Goal: Task Accomplishment & Management: Use online tool/utility

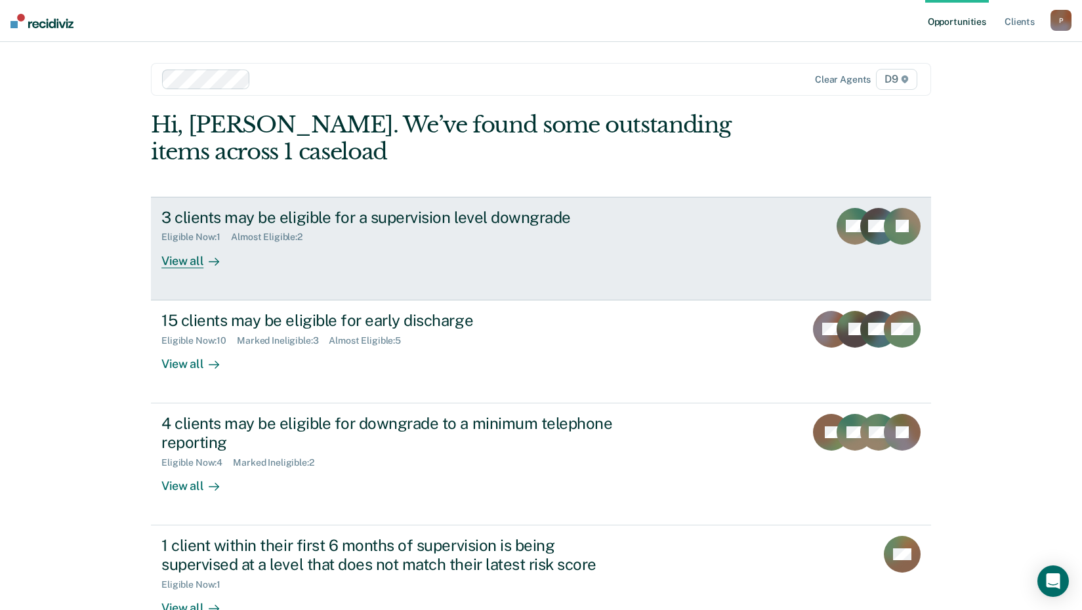
click at [185, 259] on div "View all" at bounding box center [198, 256] width 74 height 26
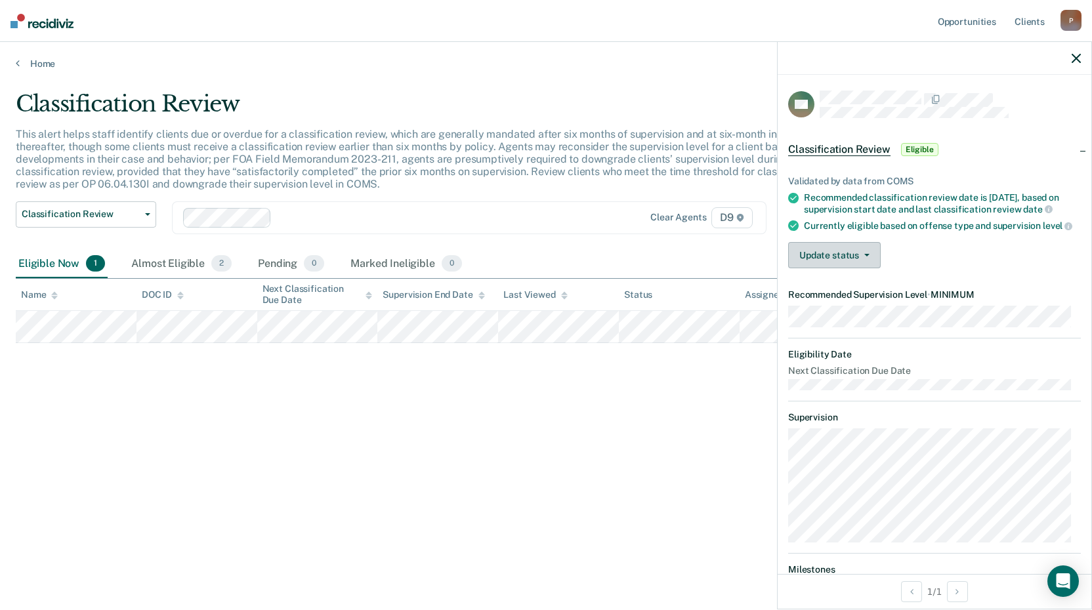
click at [845, 261] on button "Update status" at bounding box center [834, 255] width 93 height 26
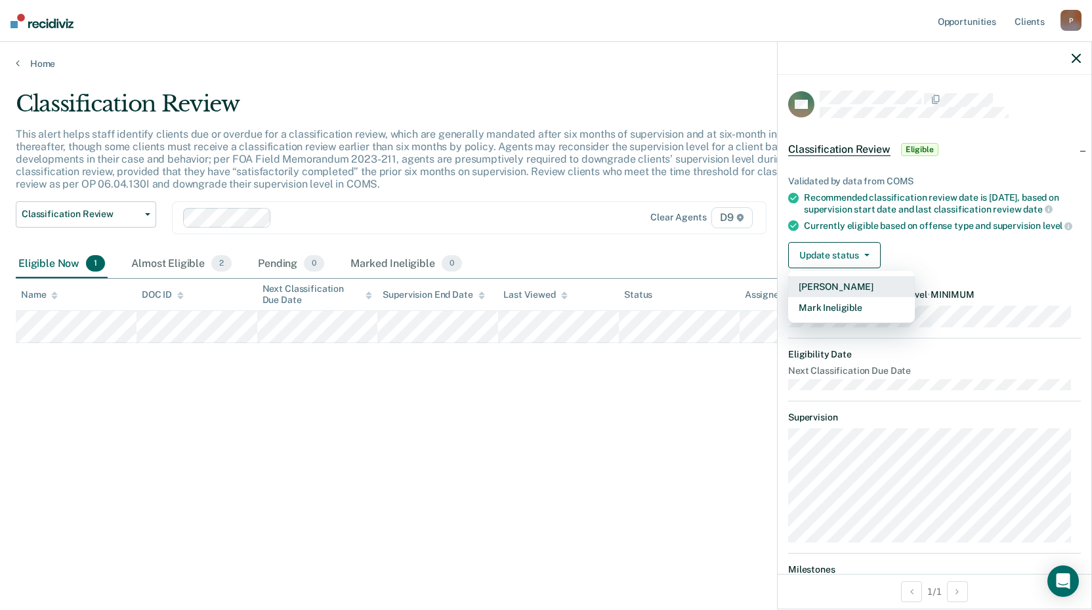
click at [857, 297] on button "[PERSON_NAME]" at bounding box center [851, 286] width 127 height 21
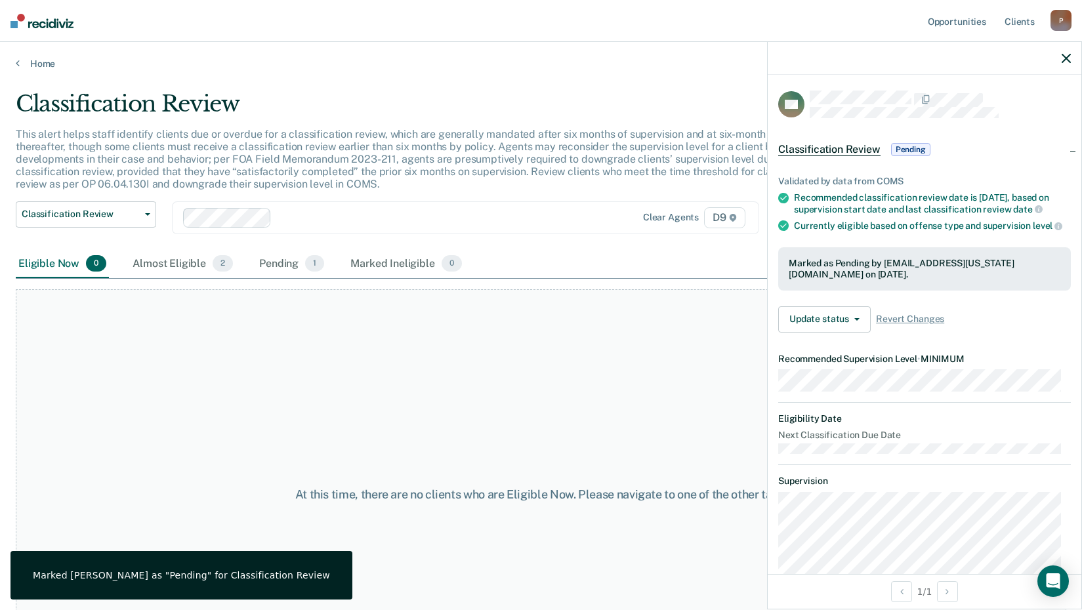
drag, startPoint x: 640, startPoint y: 378, endPoint x: 680, endPoint y: 381, distance: 40.2
click at [641, 378] on div "At this time, there are no clients who are Eligible Now. Please navigate to one…" at bounding box center [541, 494] width 1051 height 411
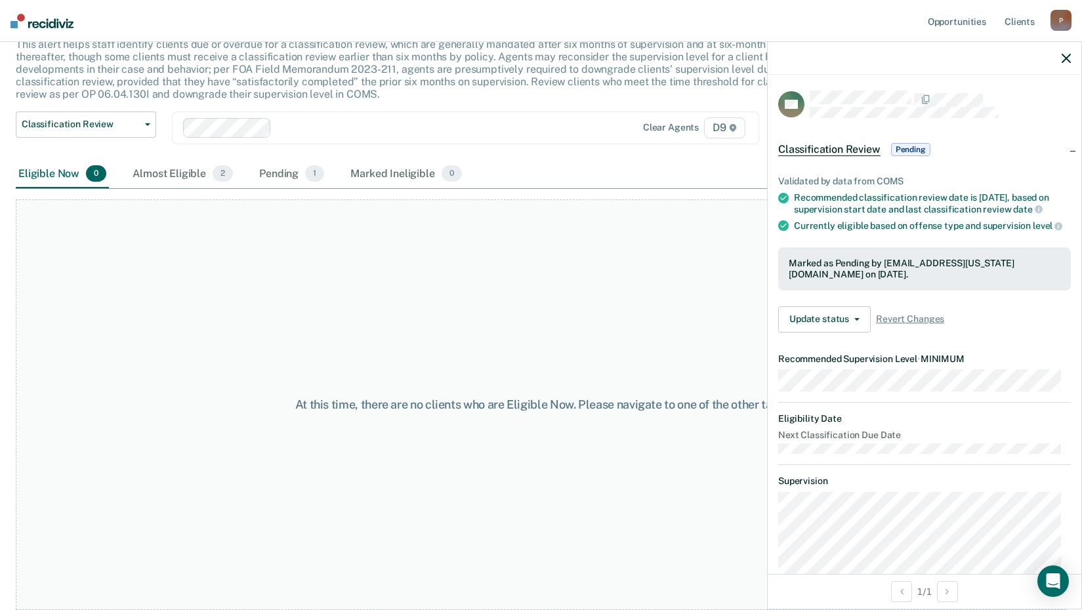
click at [1066, 58] on icon "button" at bounding box center [1066, 58] width 9 height 9
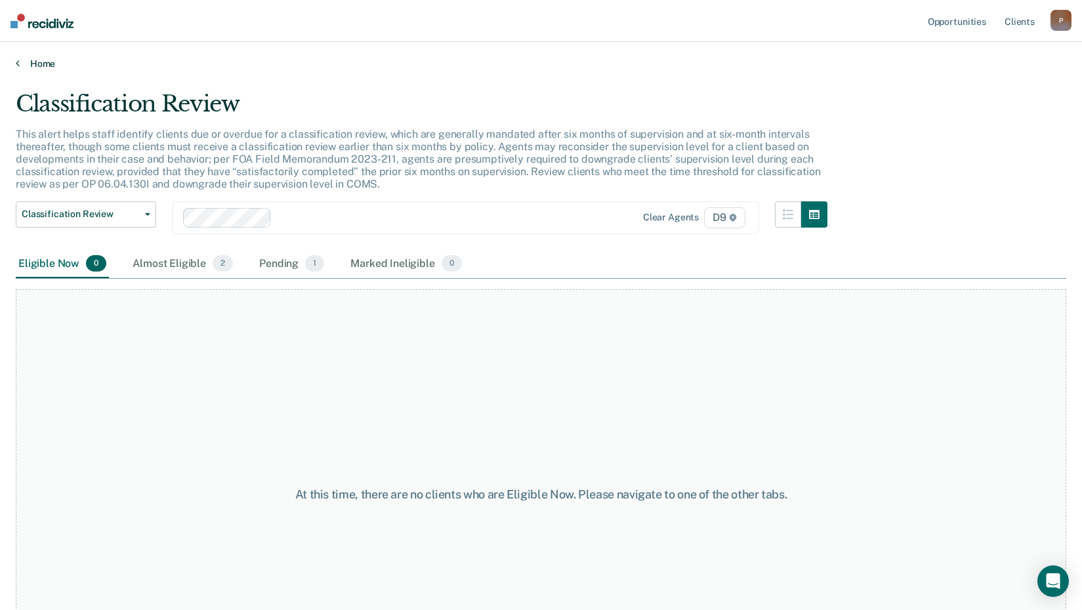
click at [22, 62] on link "Home" at bounding box center [541, 64] width 1051 height 12
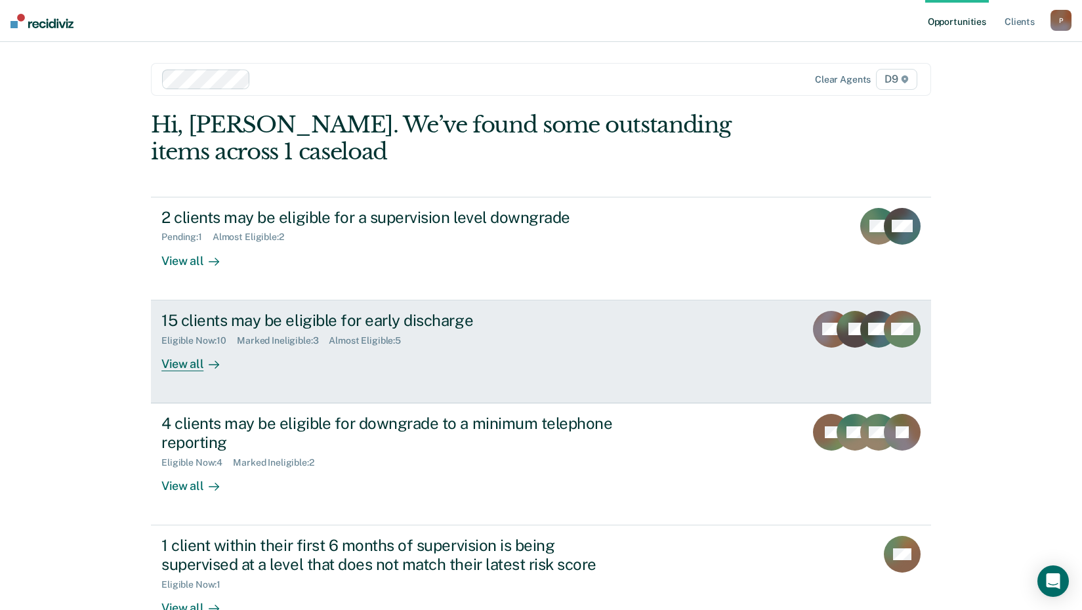
click at [190, 362] on div "View all" at bounding box center [198, 359] width 74 height 26
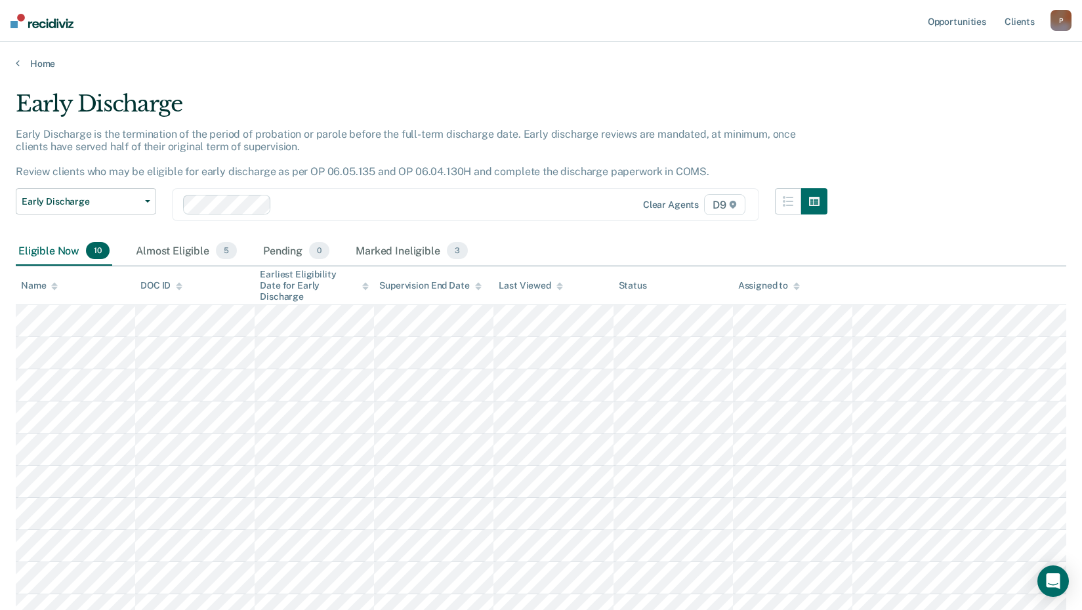
scroll to position [66, 0]
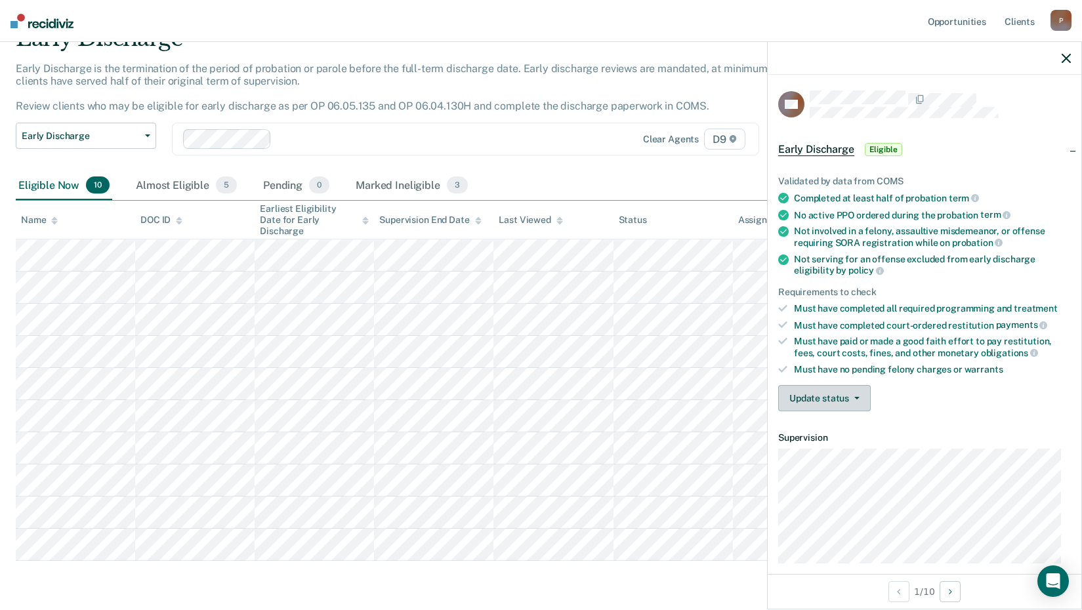
click at [824, 400] on button "Update status" at bounding box center [824, 398] width 93 height 26
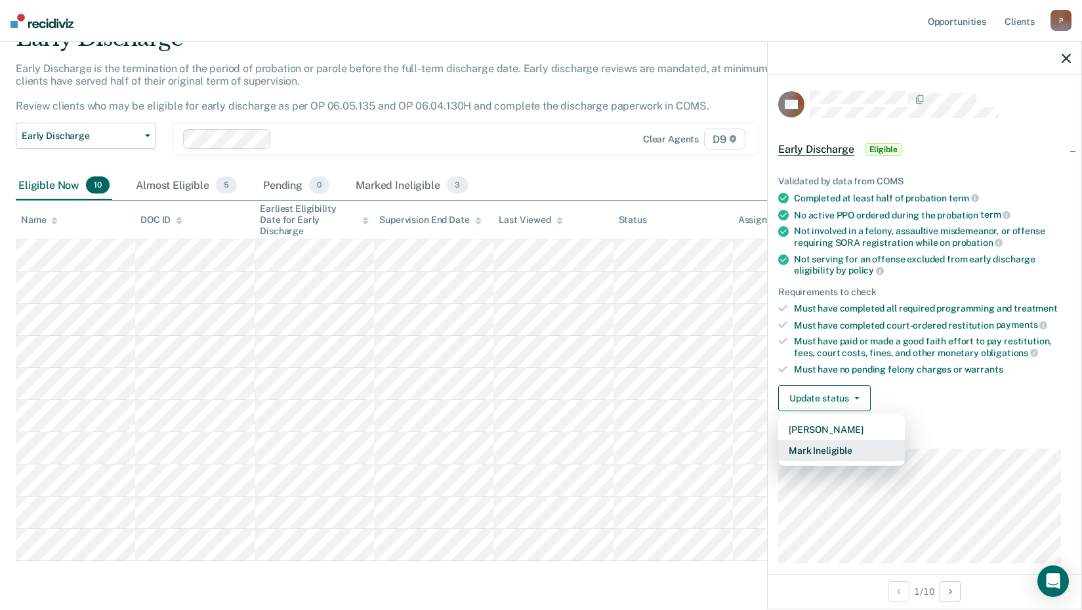
click at [852, 452] on button "Mark Ineligible" at bounding box center [841, 450] width 127 height 21
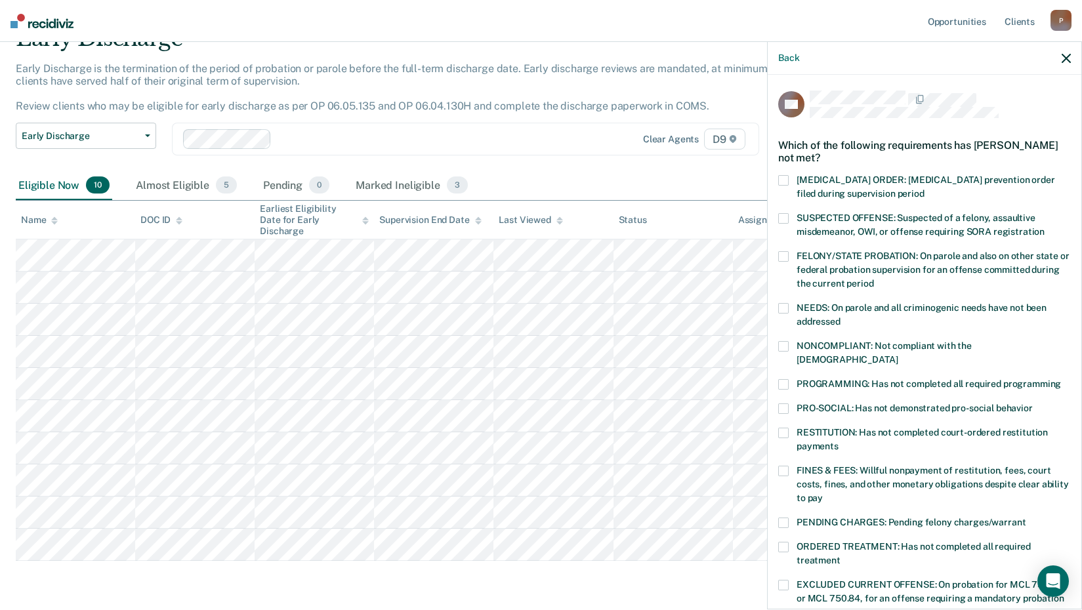
click at [786, 379] on span at bounding box center [783, 384] width 11 height 11
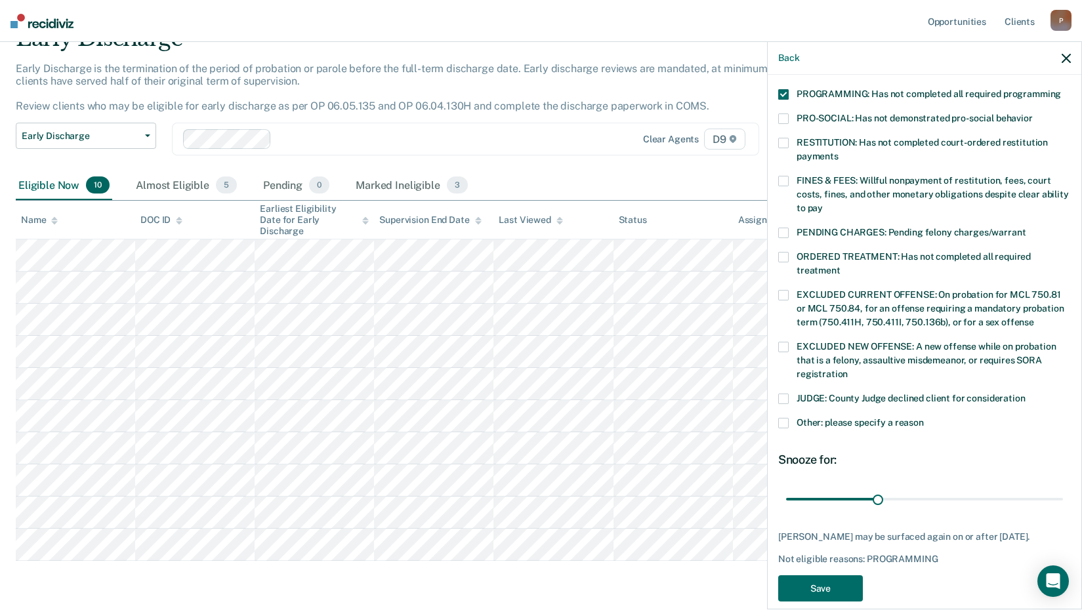
scroll to position [305, 0]
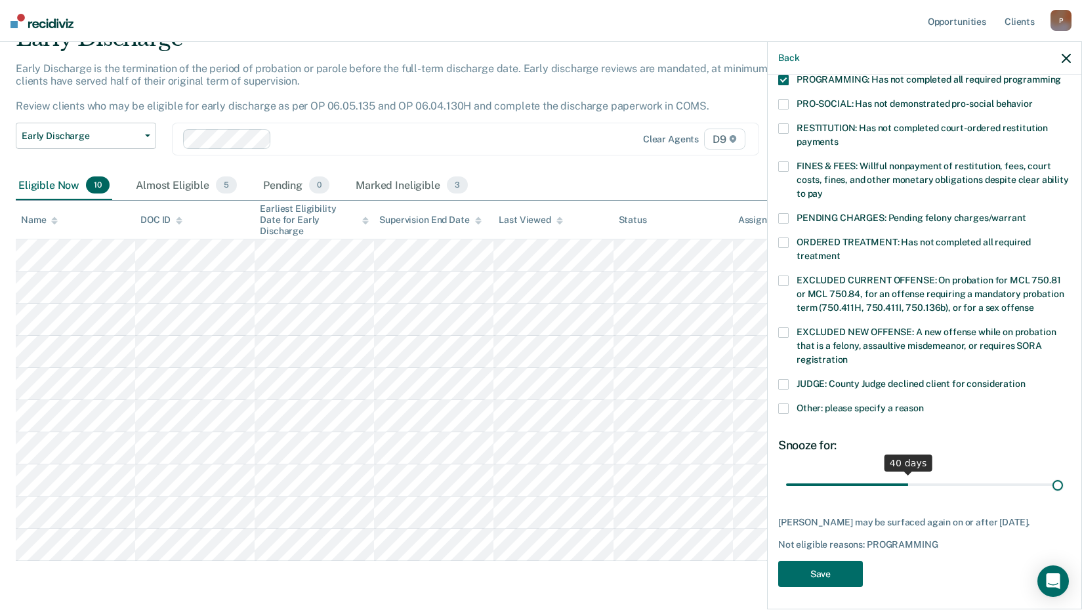
drag, startPoint x: 876, startPoint y: 469, endPoint x: 1095, endPoint y: 462, distance: 219.3
type input "90"
click at [1063, 473] on input "range" at bounding box center [924, 484] width 277 height 23
click at [841, 570] on button "Save" at bounding box center [820, 574] width 85 height 27
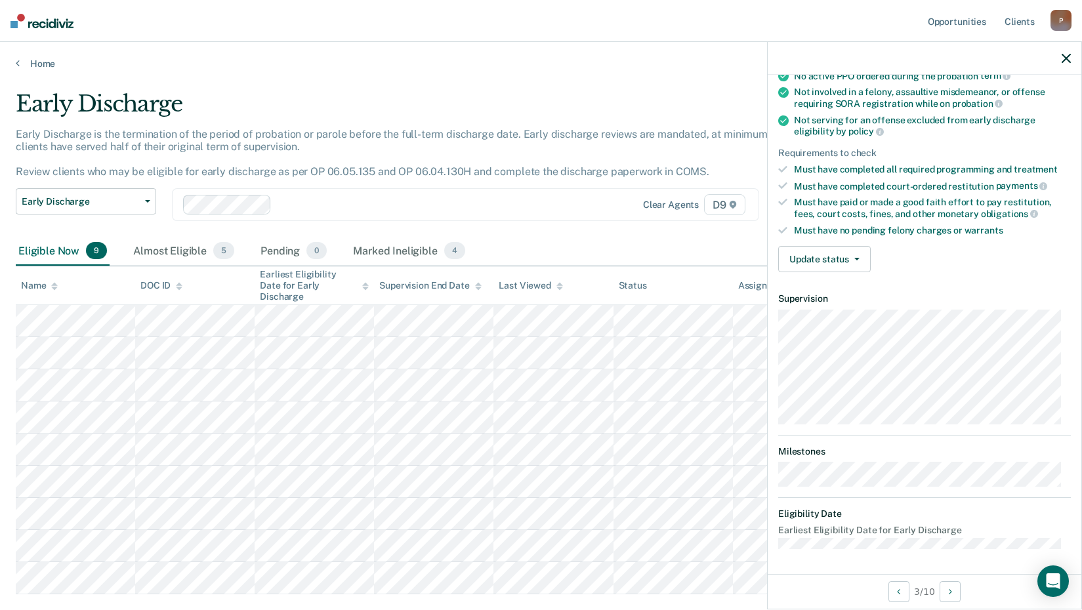
scroll to position [72, 0]
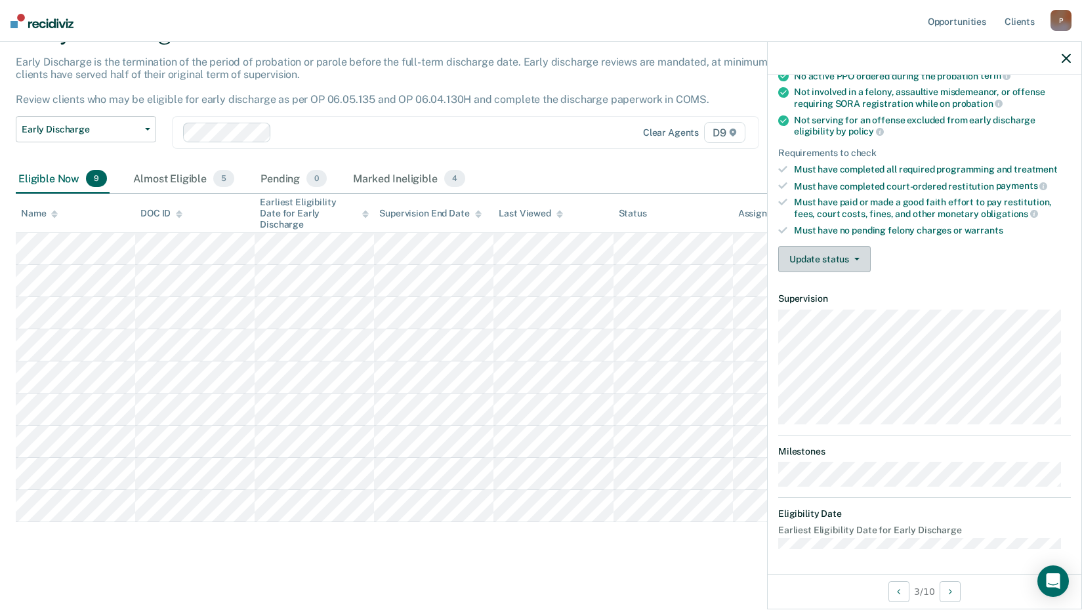
click at [853, 263] on button "Update status" at bounding box center [824, 259] width 93 height 26
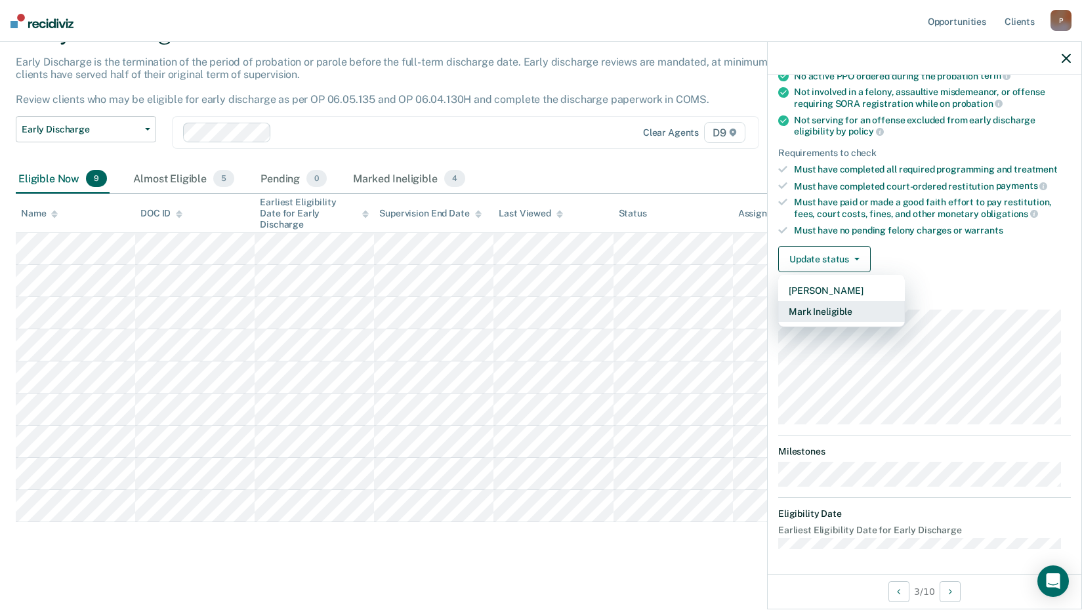
click at [856, 316] on button "Mark Ineligible" at bounding box center [841, 311] width 127 height 21
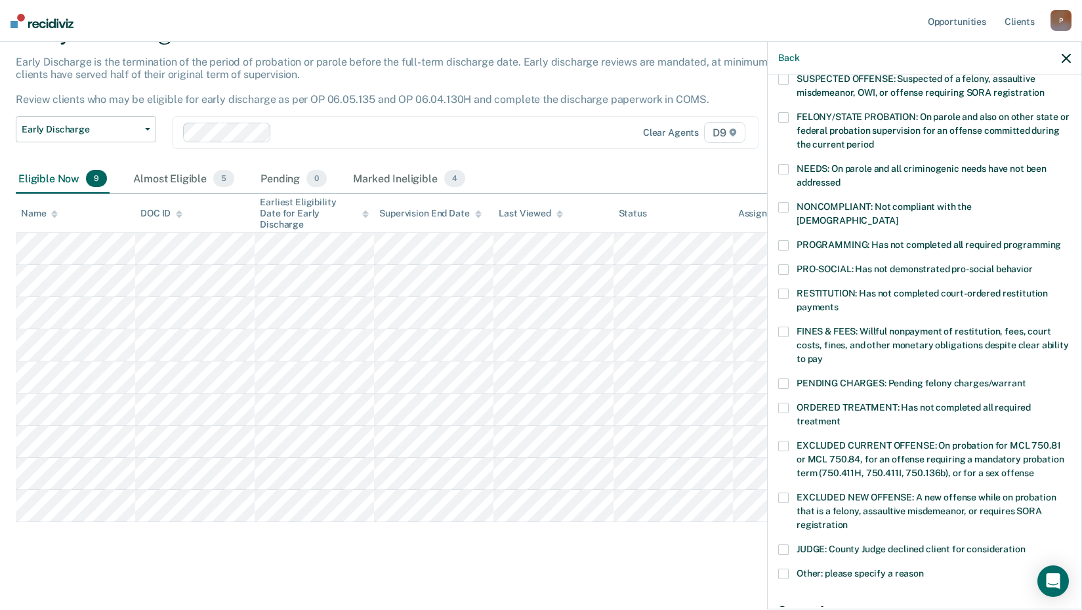
click at [784, 240] on span at bounding box center [783, 245] width 11 height 11
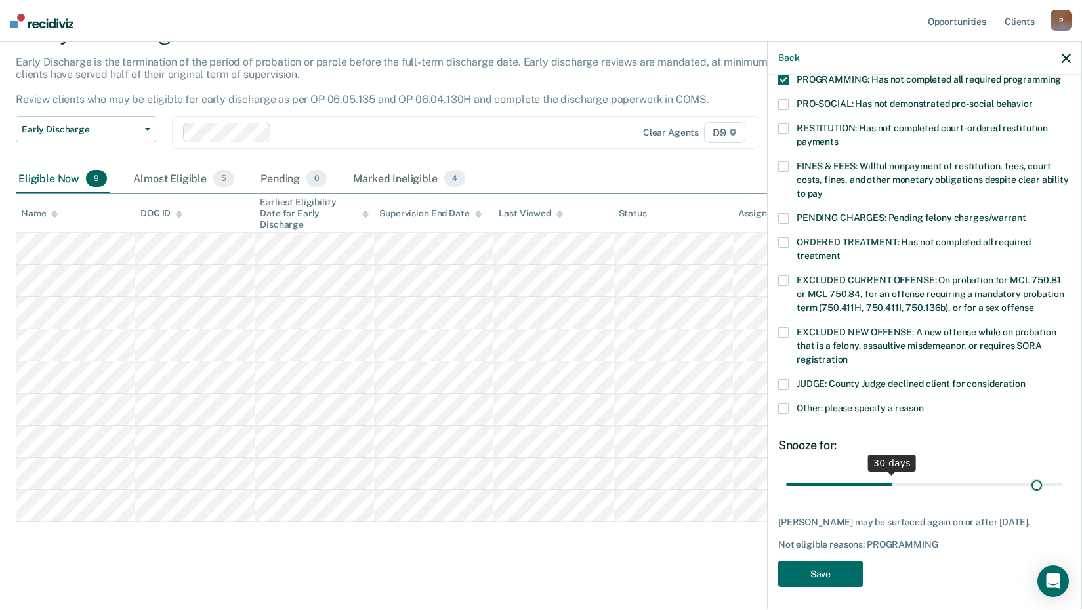
scroll to position [293, 0]
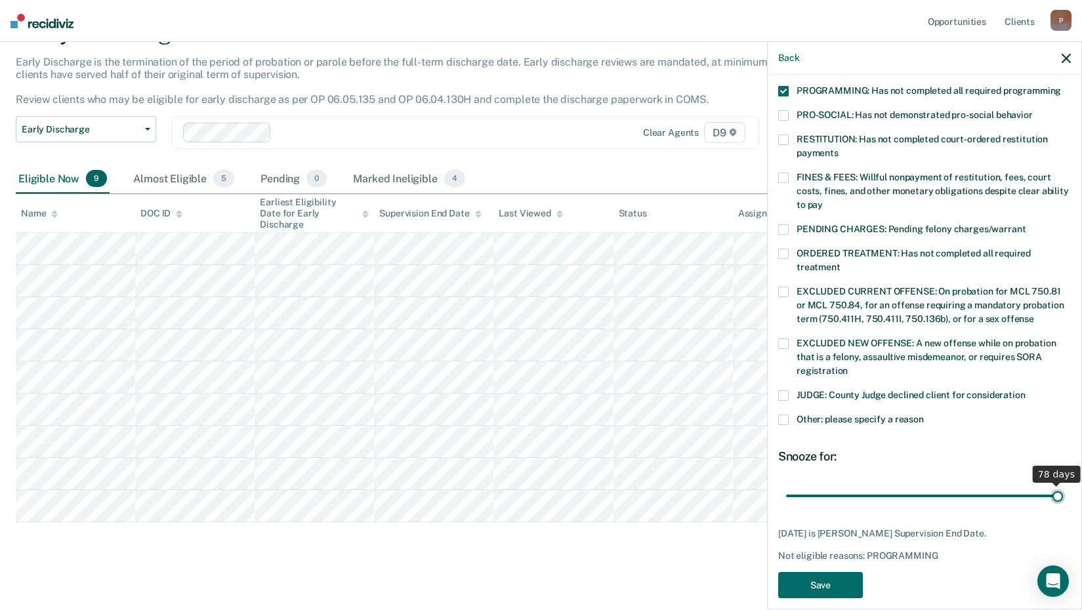
drag, startPoint x: 888, startPoint y: 468, endPoint x: 1097, endPoint y: 494, distance: 210.3
type input "78"
click at [1063, 494] on input "range" at bounding box center [924, 495] width 277 height 23
click at [820, 573] on button "Save" at bounding box center [820, 585] width 85 height 27
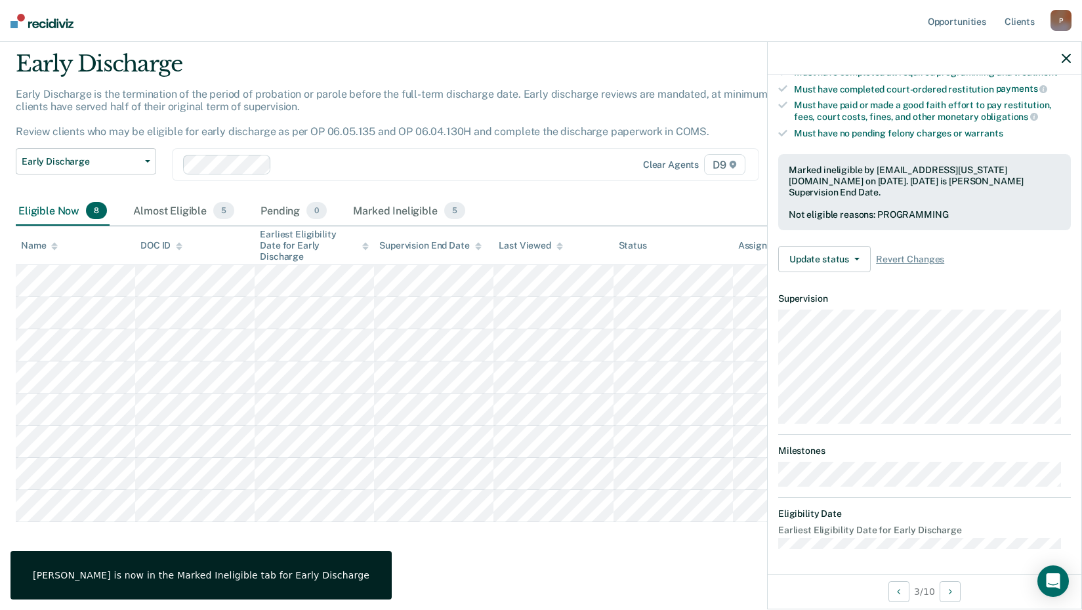
scroll to position [153, 0]
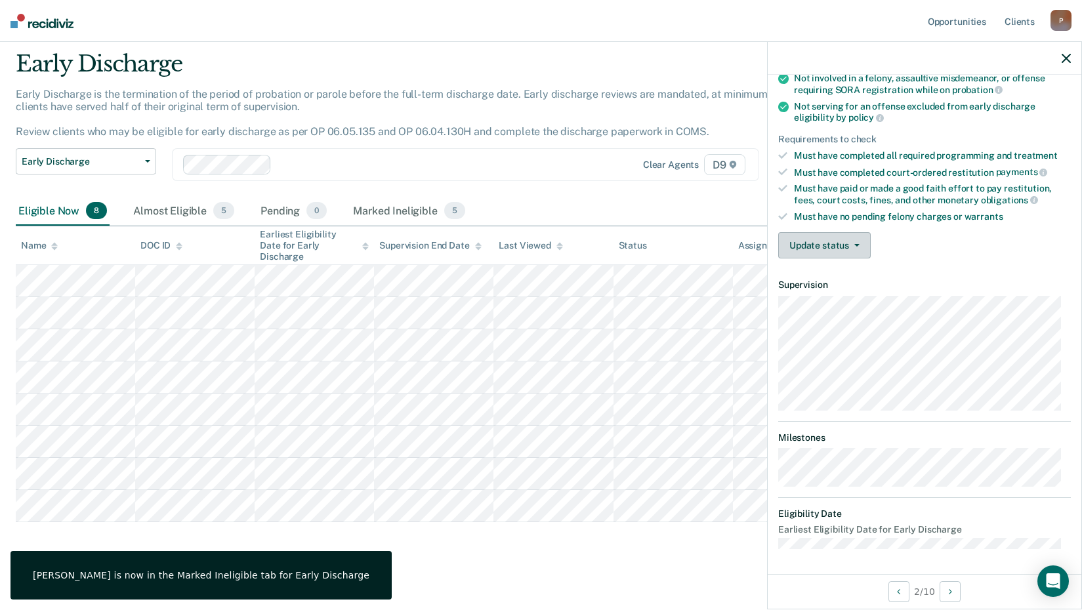
click at [847, 249] on button "Update status" at bounding box center [824, 245] width 93 height 26
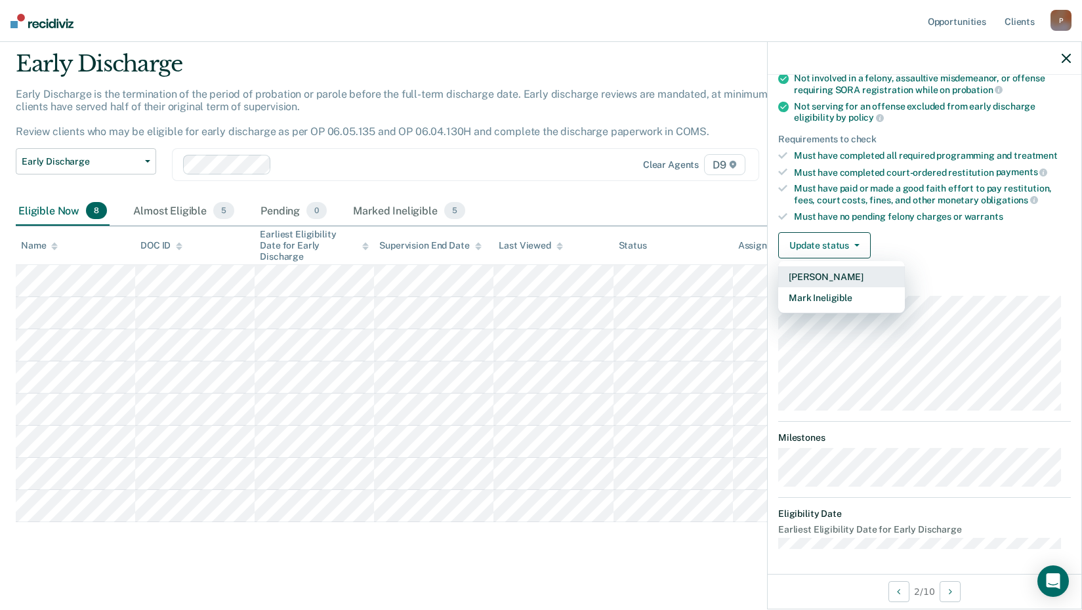
click at [857, 274] on button "[PERSON_NAME]" at bounding box center [841, 276] width 127 height 21
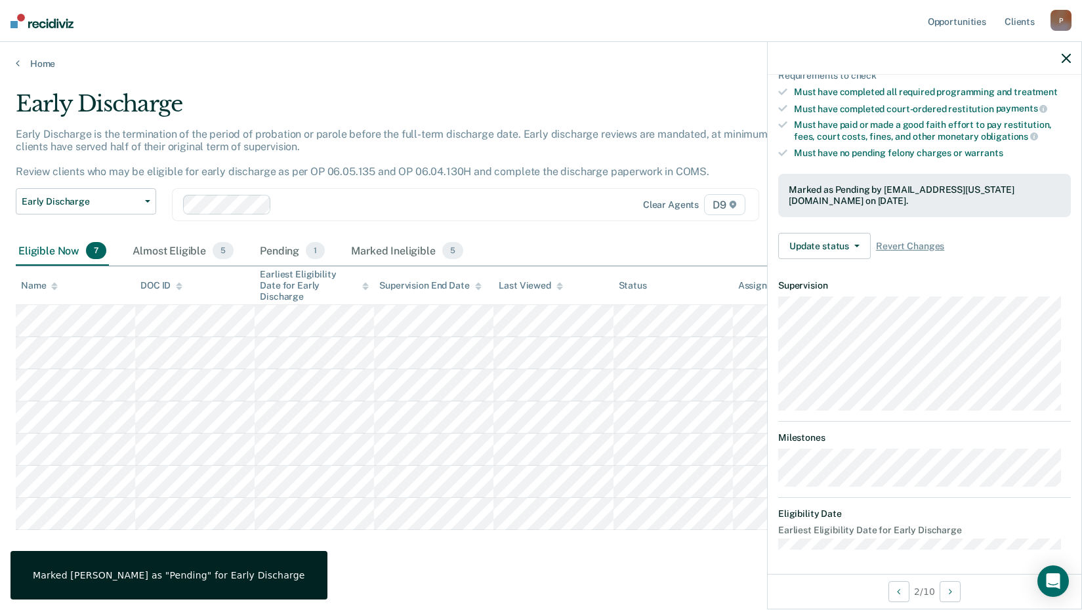
scroll to position [125, 0]
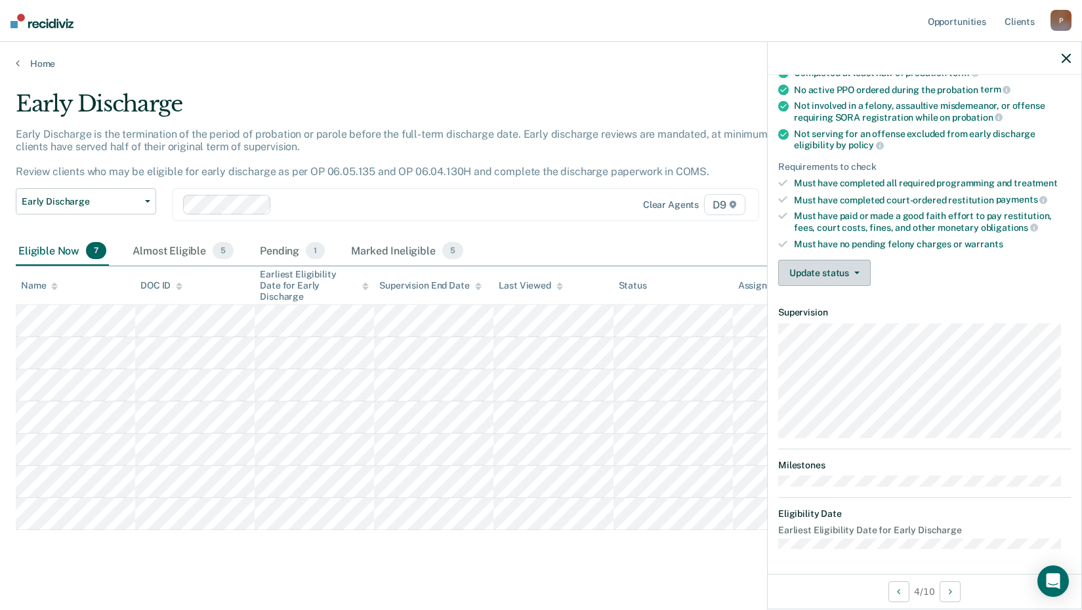
click at [855, 272] on icon "button" at bounding box center [857, 273] width 5 height 3
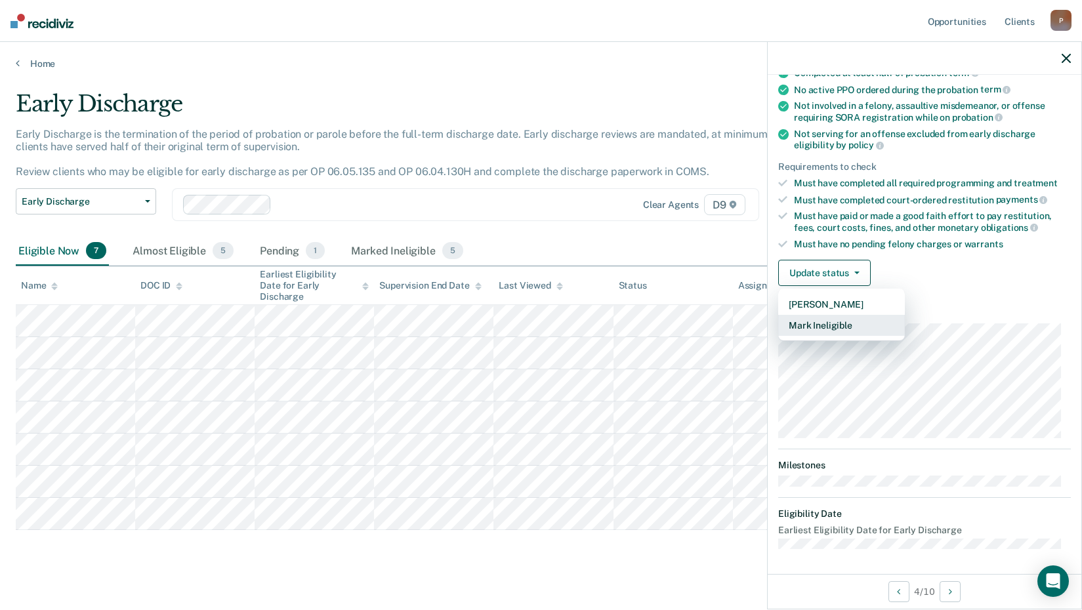
click at [847, 325] on button "Mark Ineligible" at bounding box center [841, 325] width 127 height 21
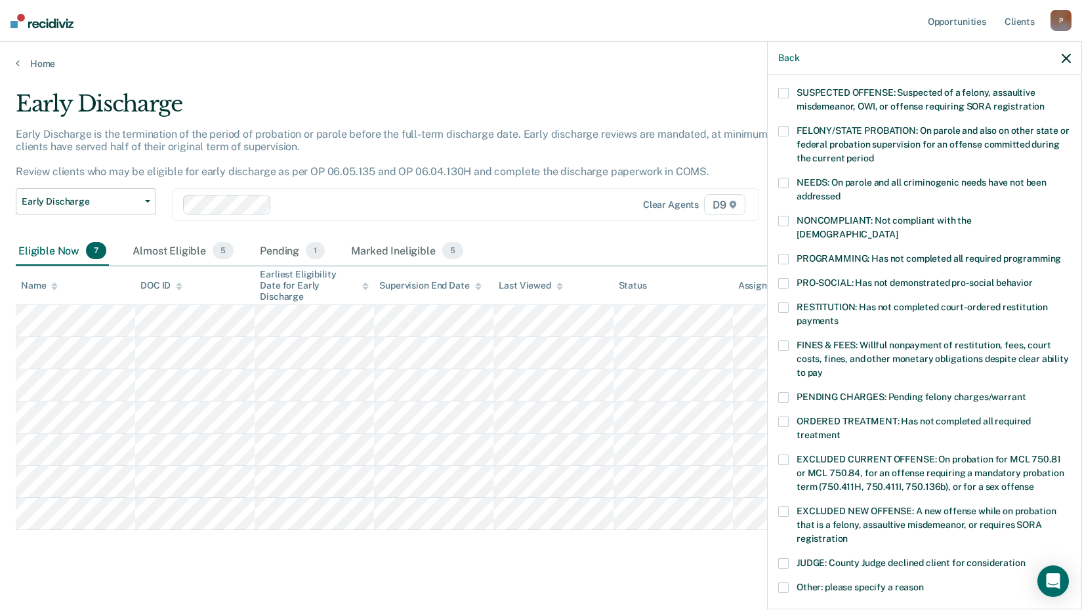
click at [782, 254] on span at bounding box center [783, 259] width 11 height 11
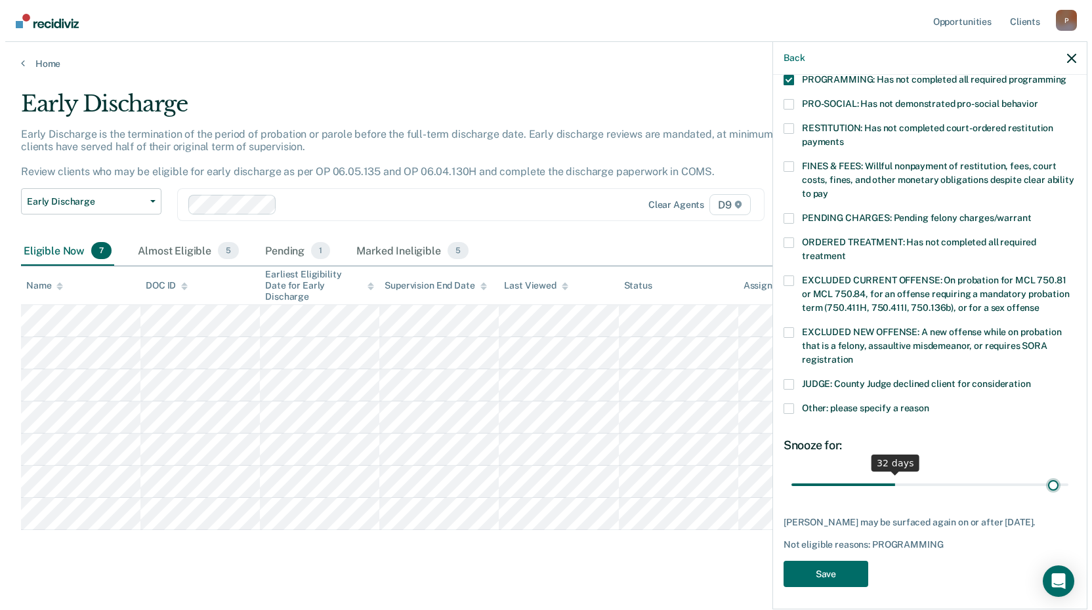
scroll to position [293, 0]
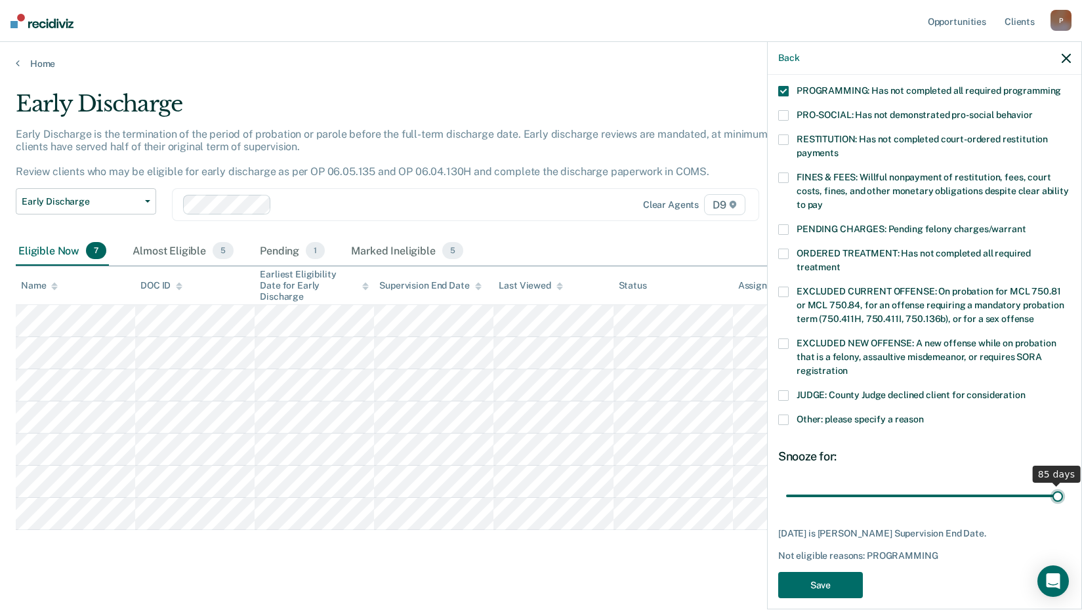
drag, startPoint x: 885, startPoint y: 469, endPoint x: 1075, endPoint y: 469, distance: 189.7
type input "85"
click at [1063, 484] on input "range" at bounding box center [924, 495] width 277 height 23
click at [816, 572] on button "Save" at bounding box center [820, 585] width 85 height 27
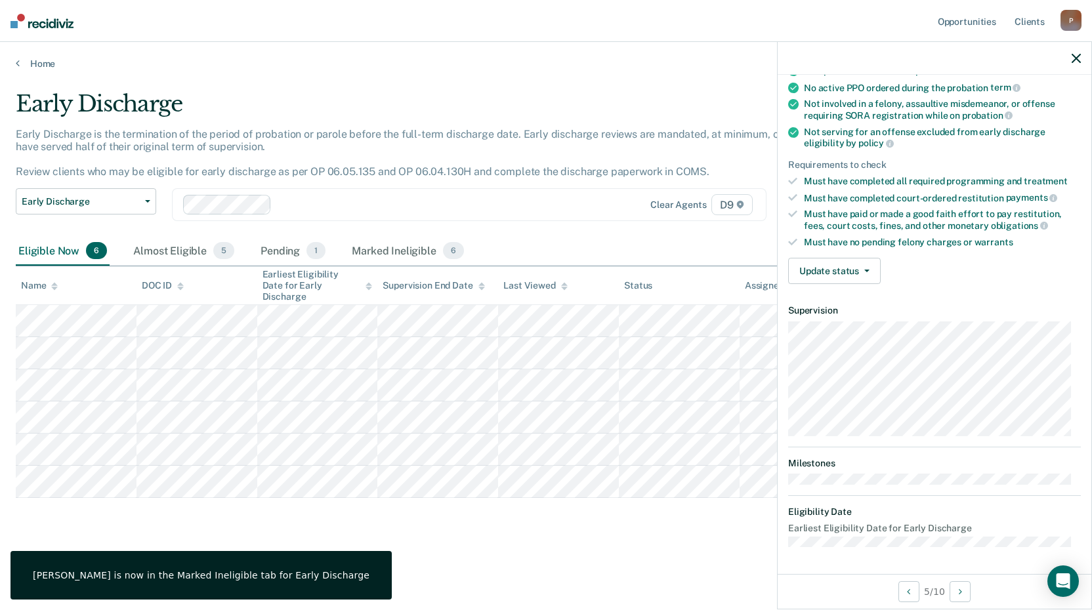
scroll to position [125, 0]
click at [809, 276] on button "Update status" at bounding box center [834, 273] width 93 height 26
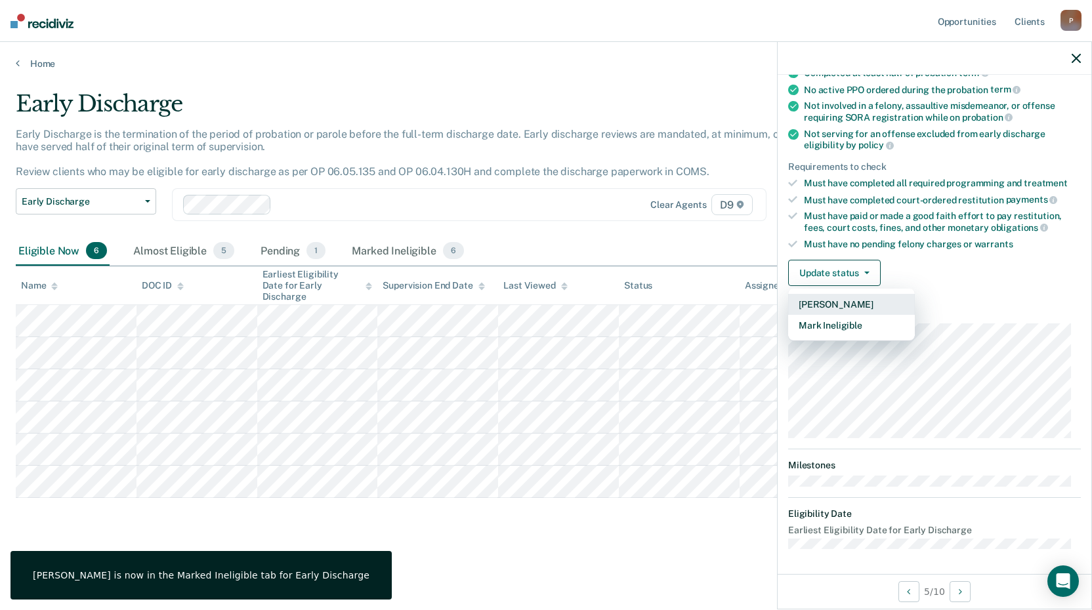
click at [832, 300] on button "[PERSON_NAME]" at bounding box center [851, 304] width 127 height 21
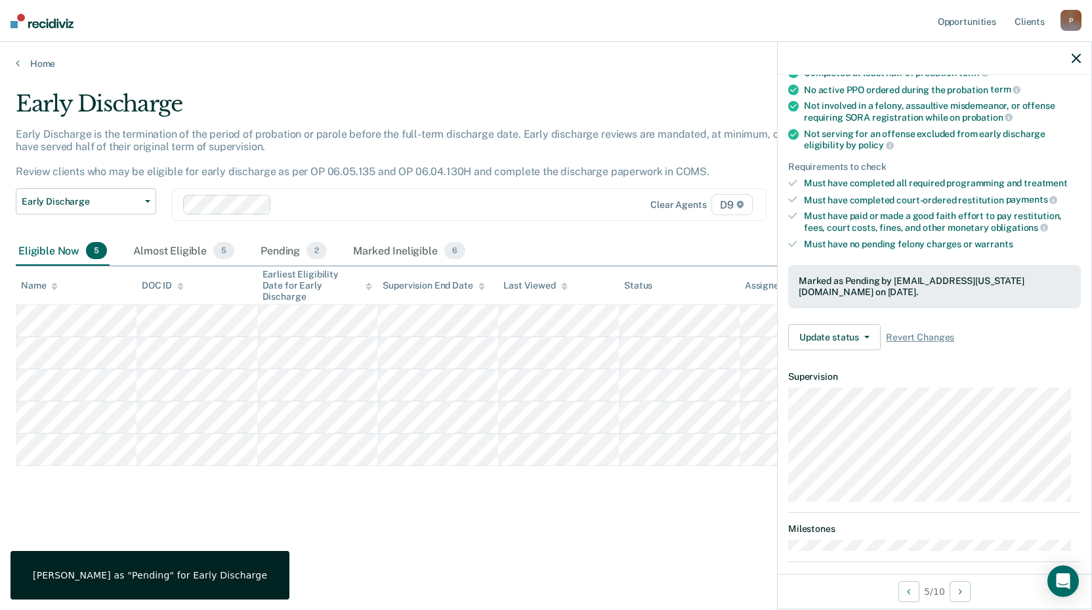
click at [638, 492] on div "Early Discharge Early Discharge is the termination of the period of probation o…" at bounding box center [546, 301] width 1061 height 421
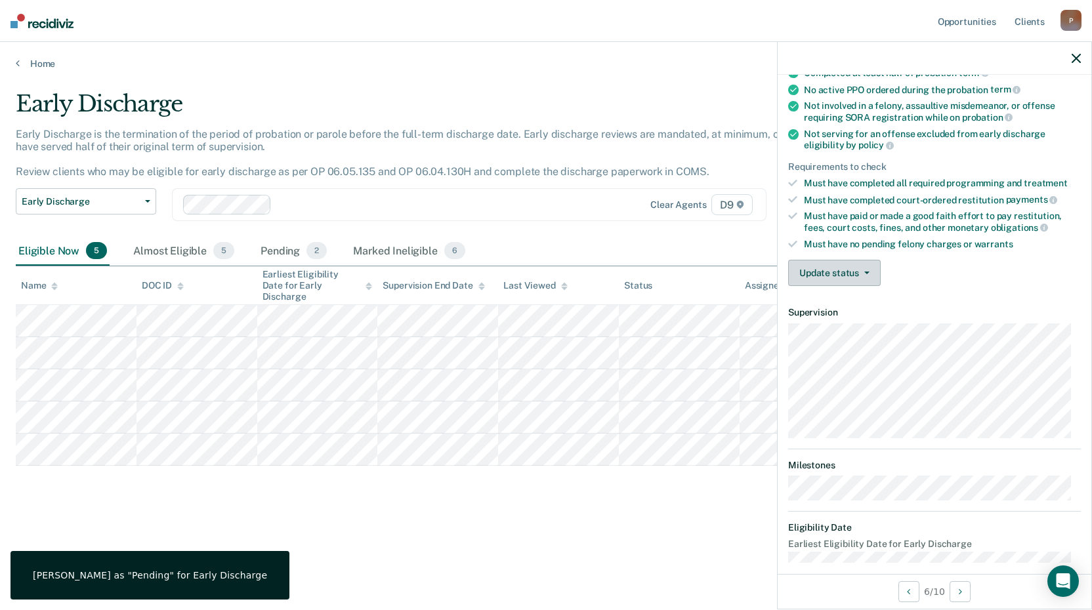
click at [843, 278] on button "Update status" at bounding box center [834, 273] width 93 height 26
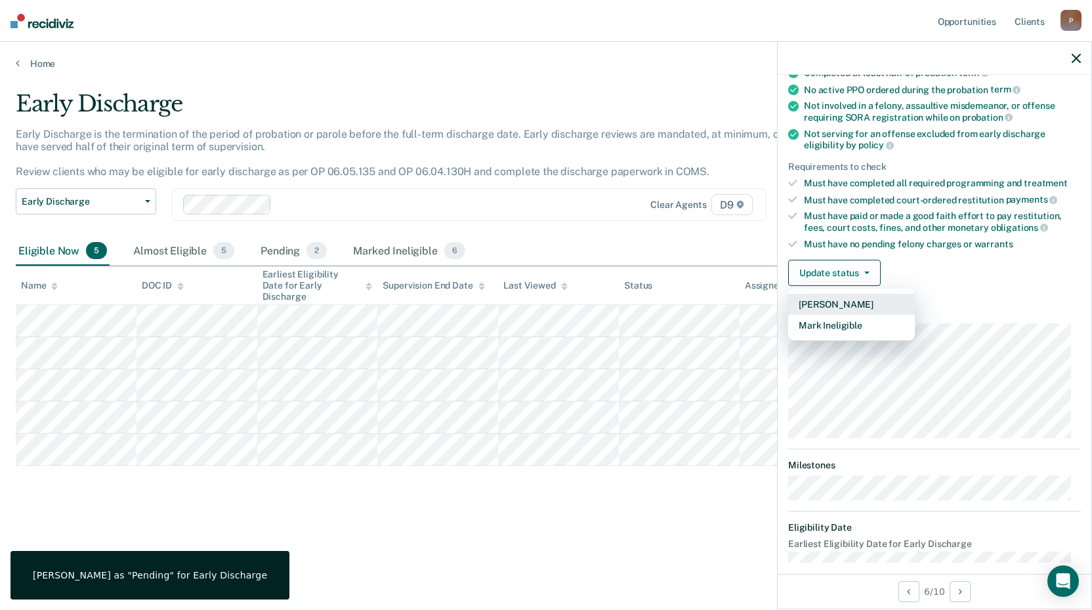
click at [851, 303] on button "[PERSON_NAME]" at bounding box center [851, 304] width 127 height 21
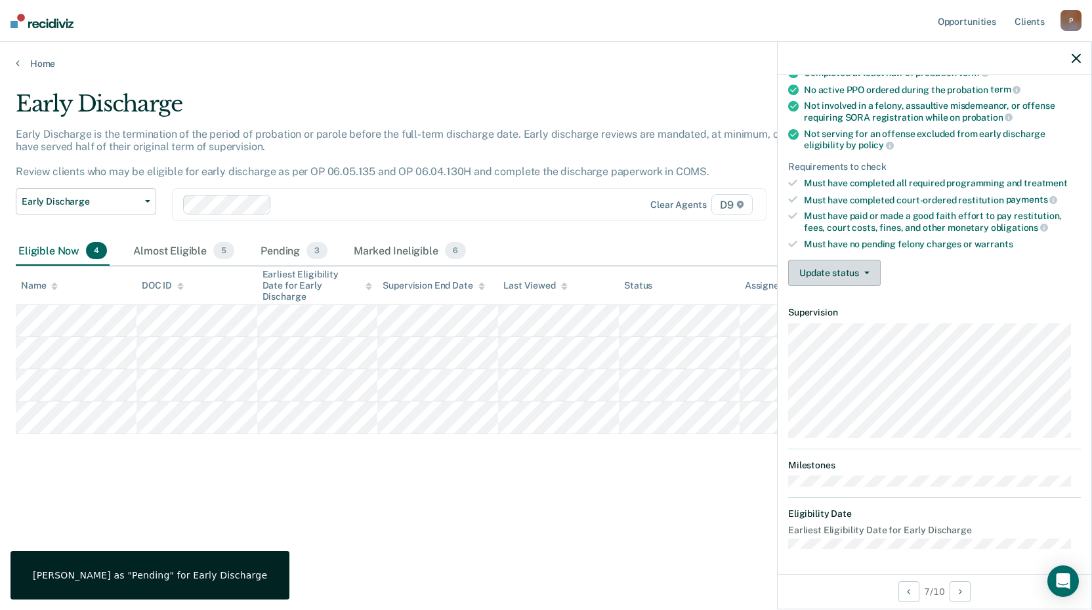
click at [835, 283] on button "Update status" at bounding box center [834, 273] width 93 height 26
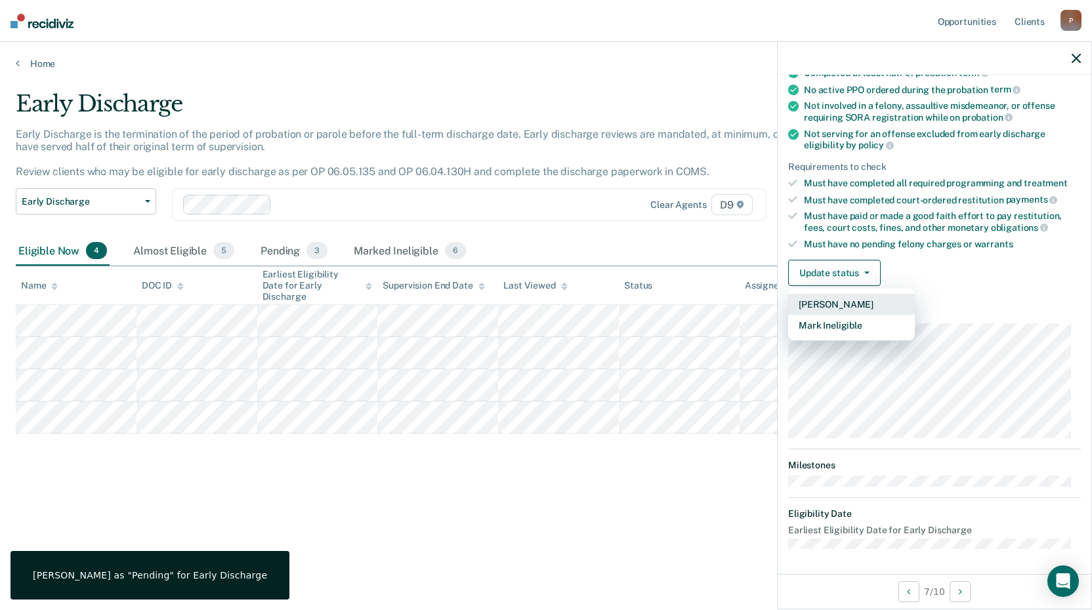
click at [873, 305] on button "[PERSON_NAME]" at bounding box center [851, 304] width 127 height 21
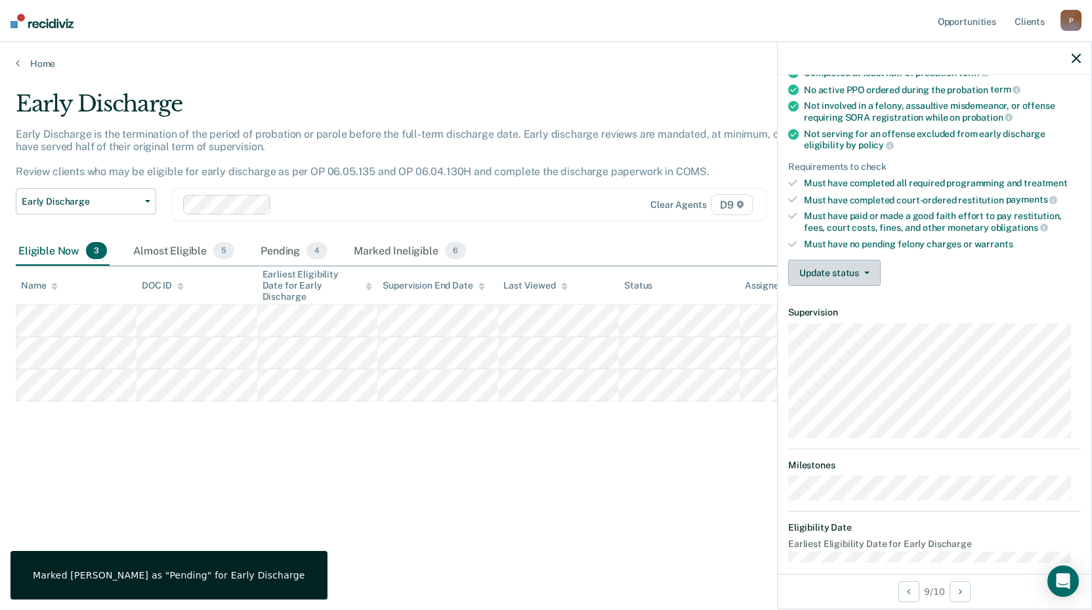
click at [840, 275] on button "Update status" at bounding box center [834, 273] width 93 height 26
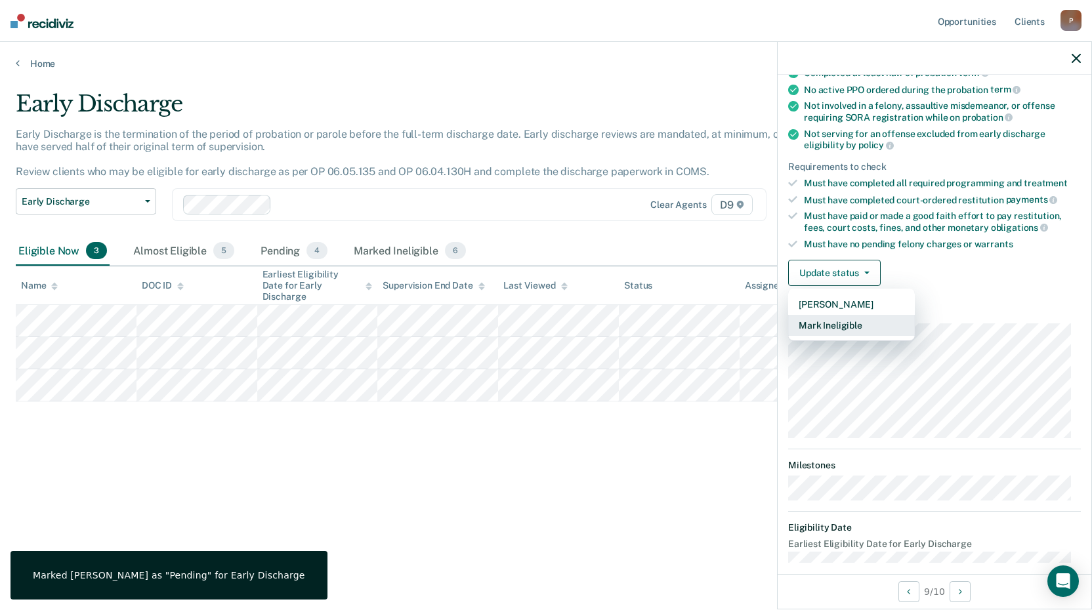
click at [873, 329] on button "Mark Ineligible" at bounding box center [851, 325] width 127 height 21
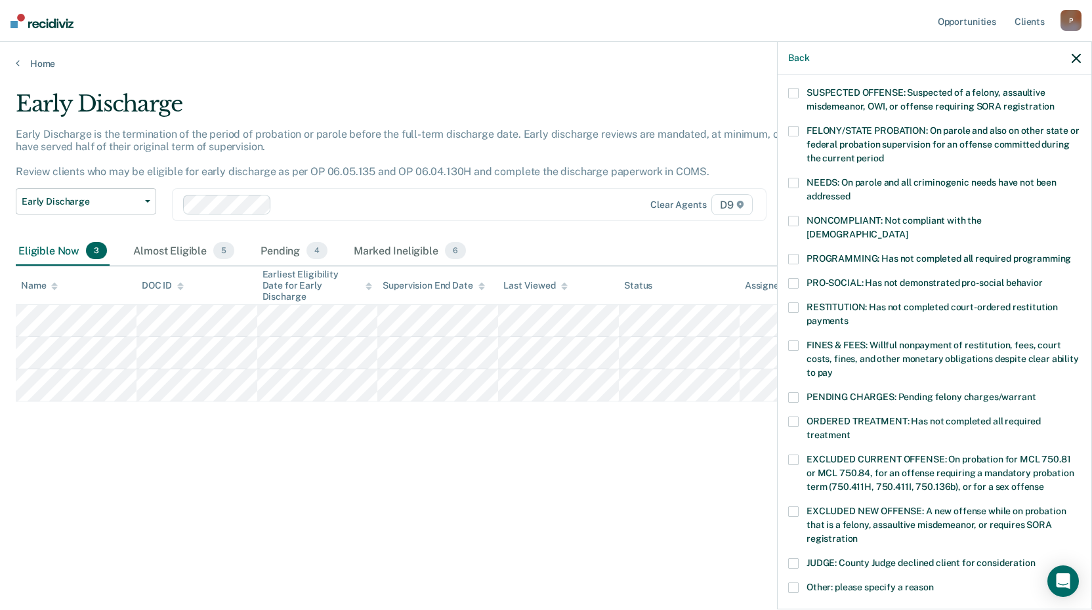
click at [793, 507] on span at bounding box center [793, 512] width 11 height 11
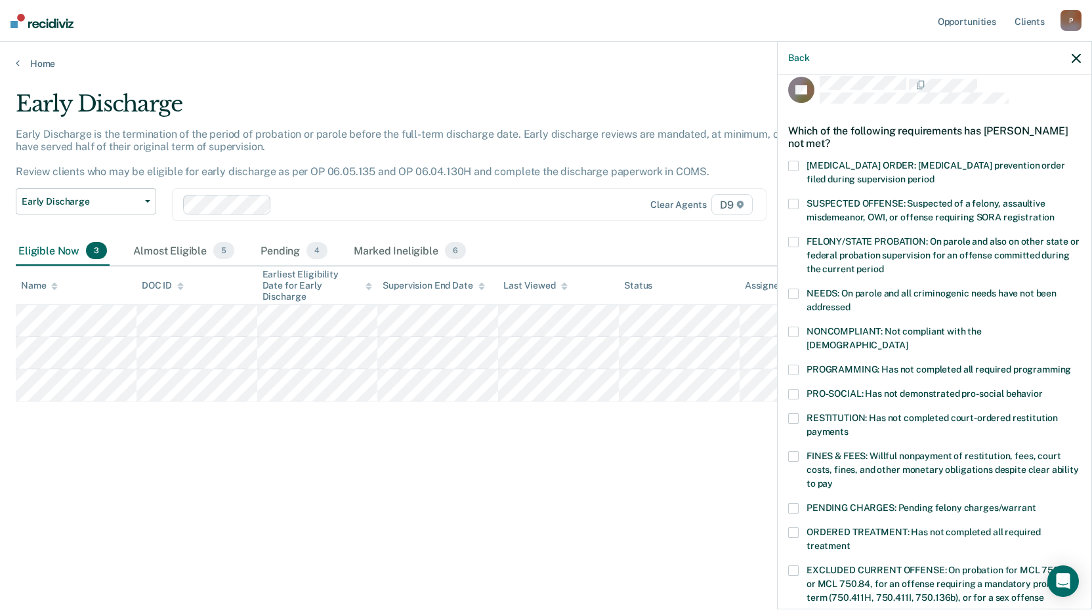
scroll to position [0, 0]
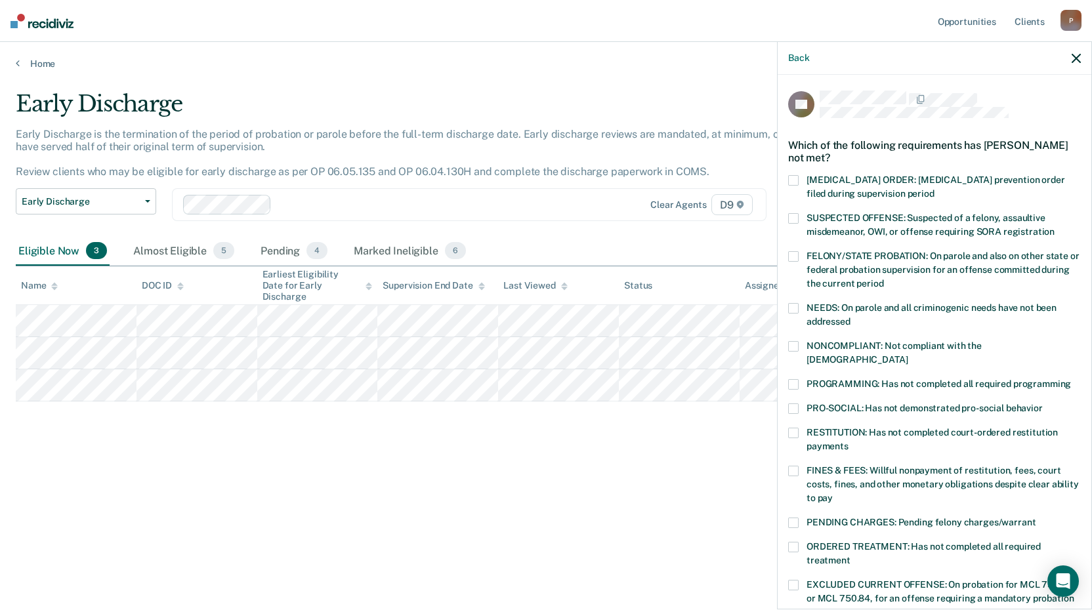
click at [796, 252] on span at bounding box center [793, 256] width 11 height 11
click at [789, 252] on span at bounding box center [793, 256] width 11 height 11
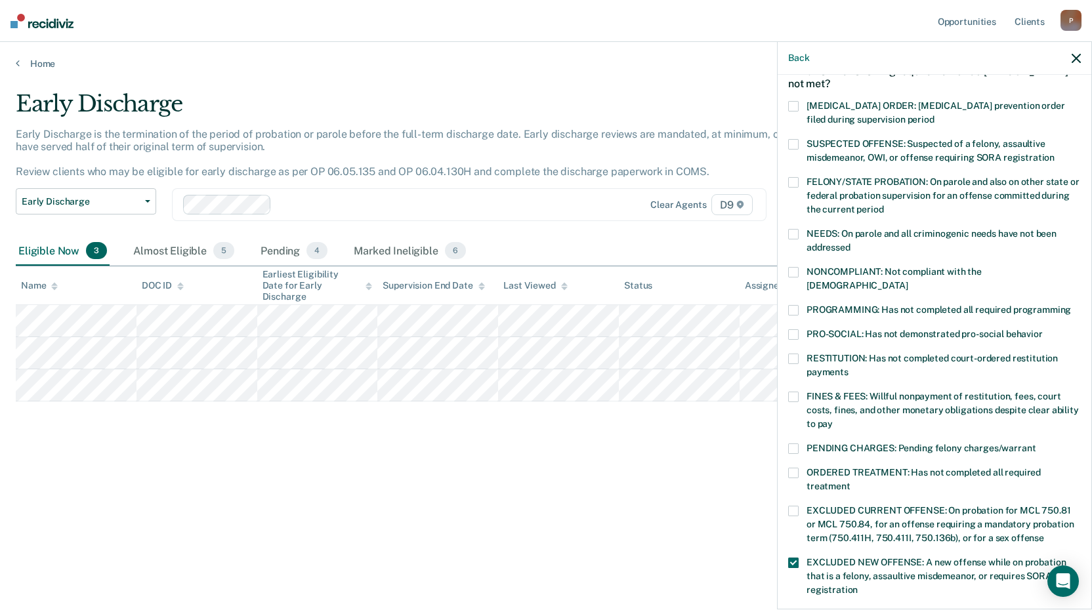
scroll to position [131, 0]
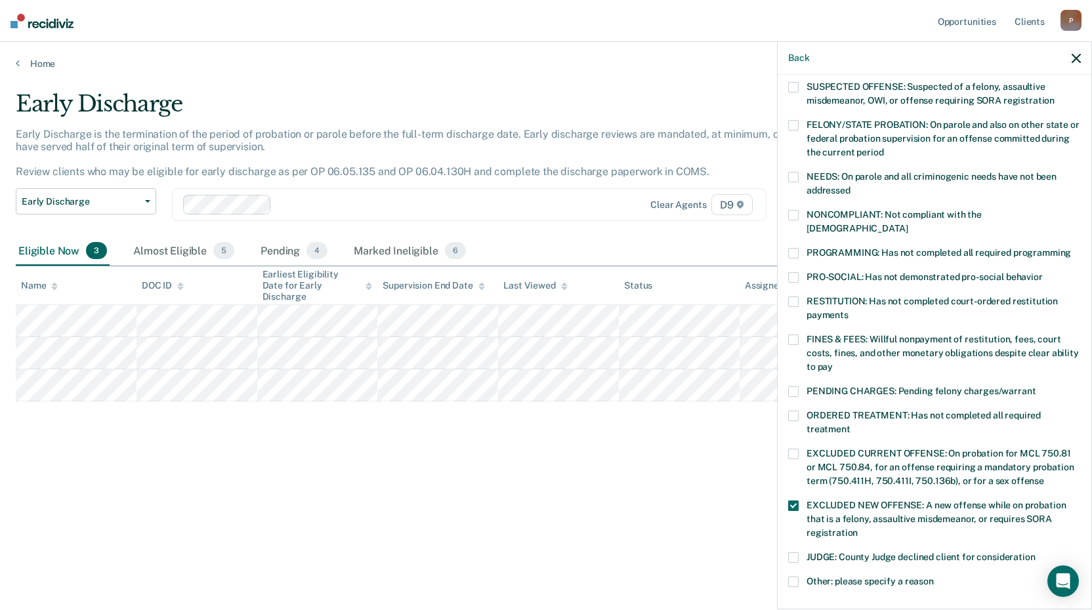
click at [791, 387] on span at bounding box center [793, 392] width 11 height 11
drag, startPoint x: 797, startPoint y: 490, endPoint x: 788, endPoint y: 492, distance: 8.6
click at [796, 501] on span at bounding box center [793, 506] width 11 height 11
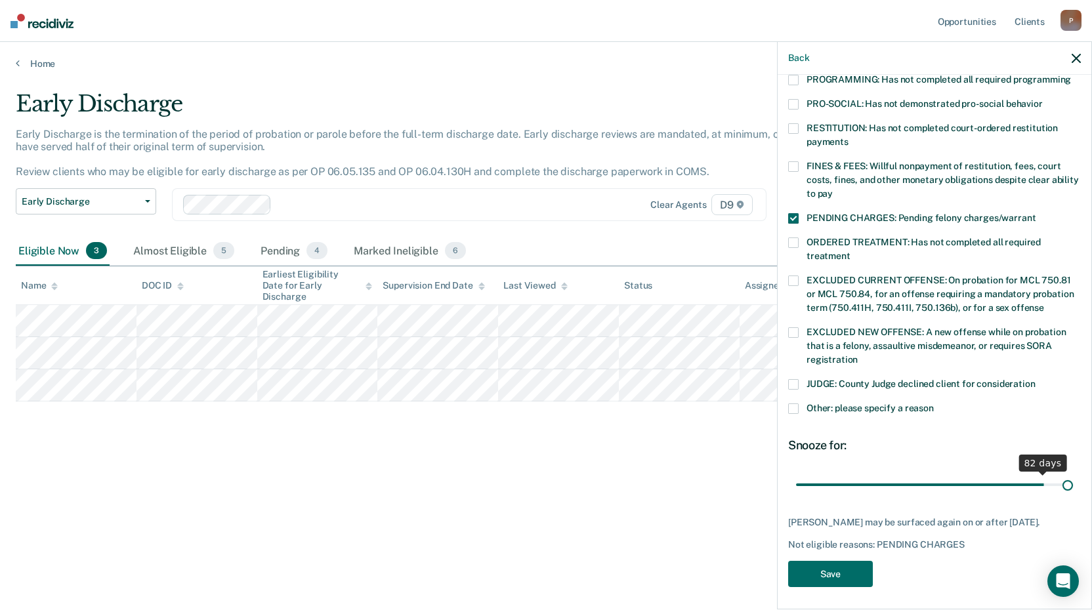
drag, startPoint x: 888, startPoint y: 466, endPoint x: 1082, endPoint y: 478, distance: 194.7
type input "90"
click at [1073, 478] on input "range" at bounding box center [934, 484] width 277 height 23
click at [816, 576] on button "Save" at bounding box center [830, 574] width 85 height 27
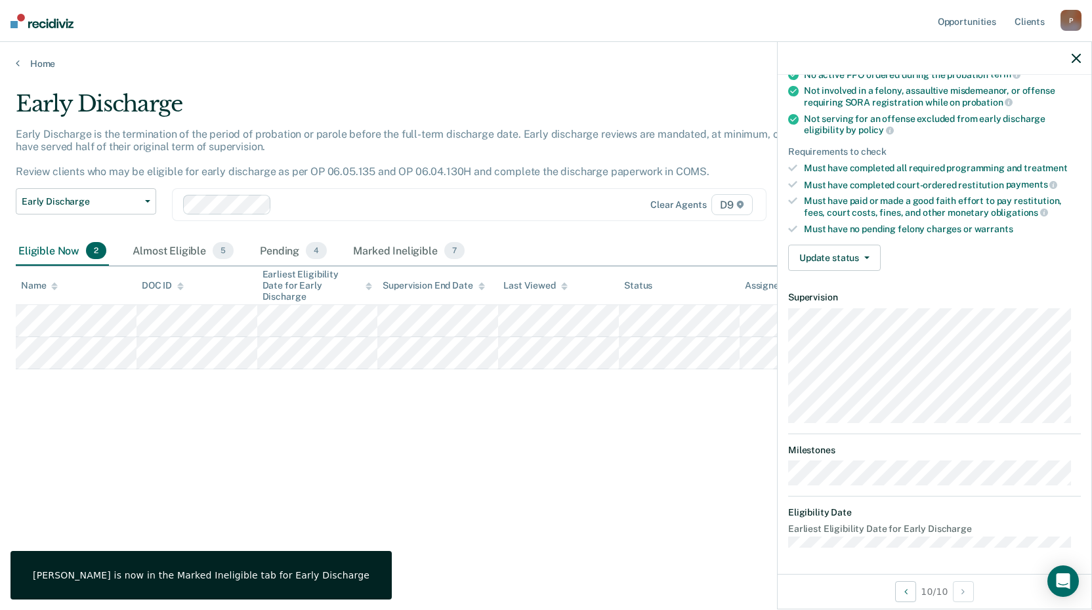
scroll to position [125, 0]
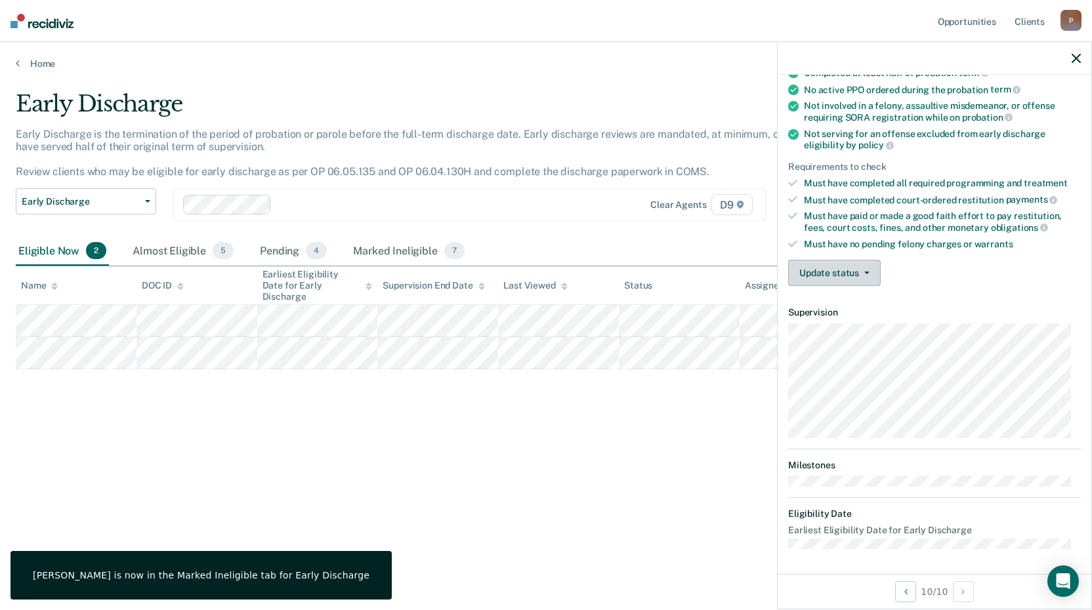
click at [862, 274] on button "Update status" at bounding box center [834, 273] width 93 height 26
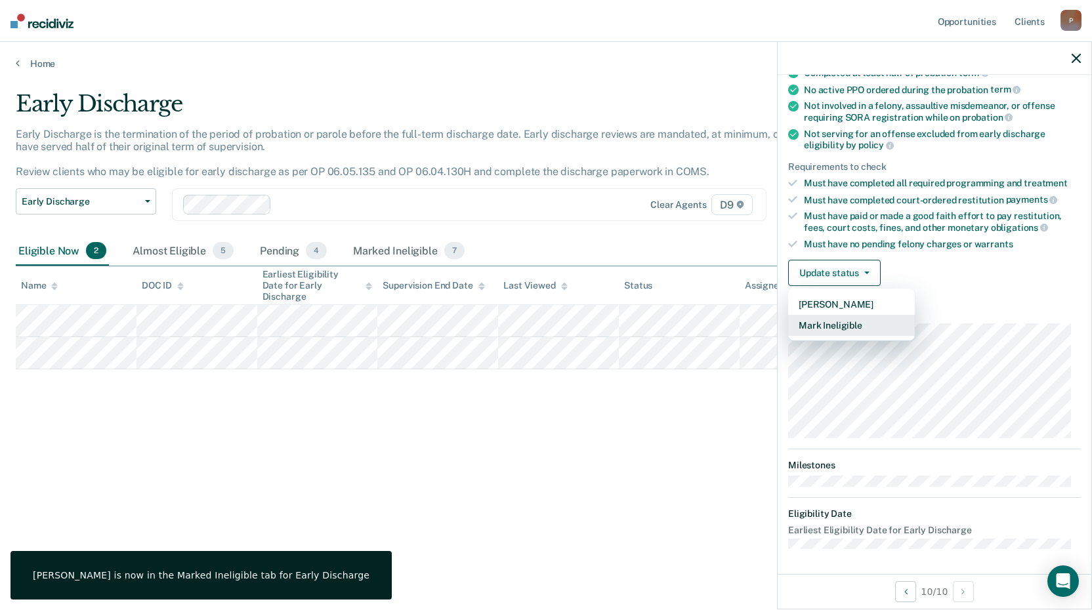
click at [846, 320] on button "Mark Ineligible" at bounding box center [851, 325] width 127 height 21
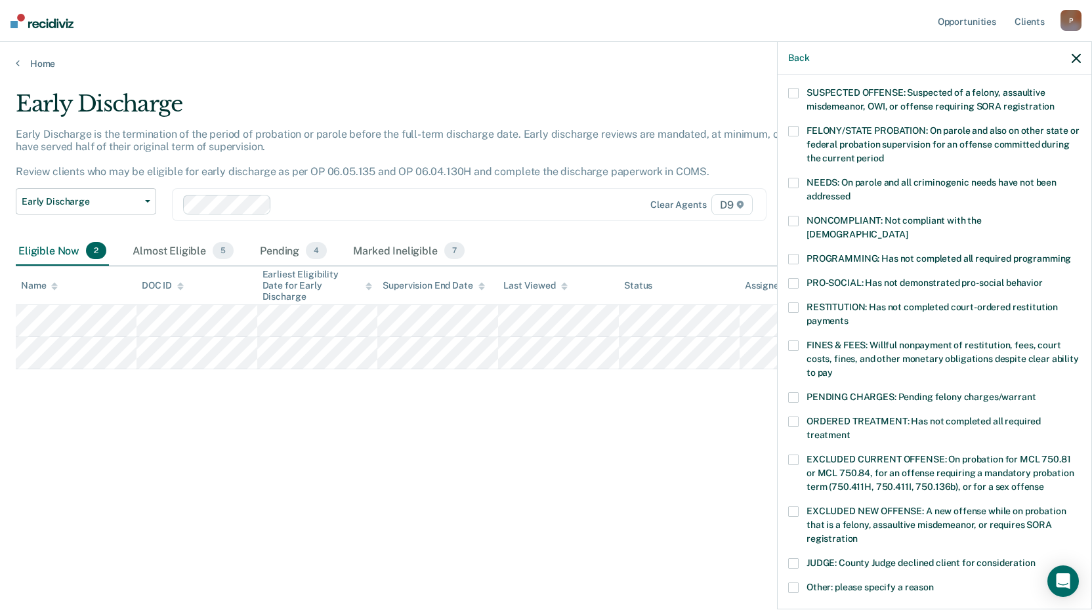
click at [791, 303] on span at bounding box center [793, 308] width 11 height 11
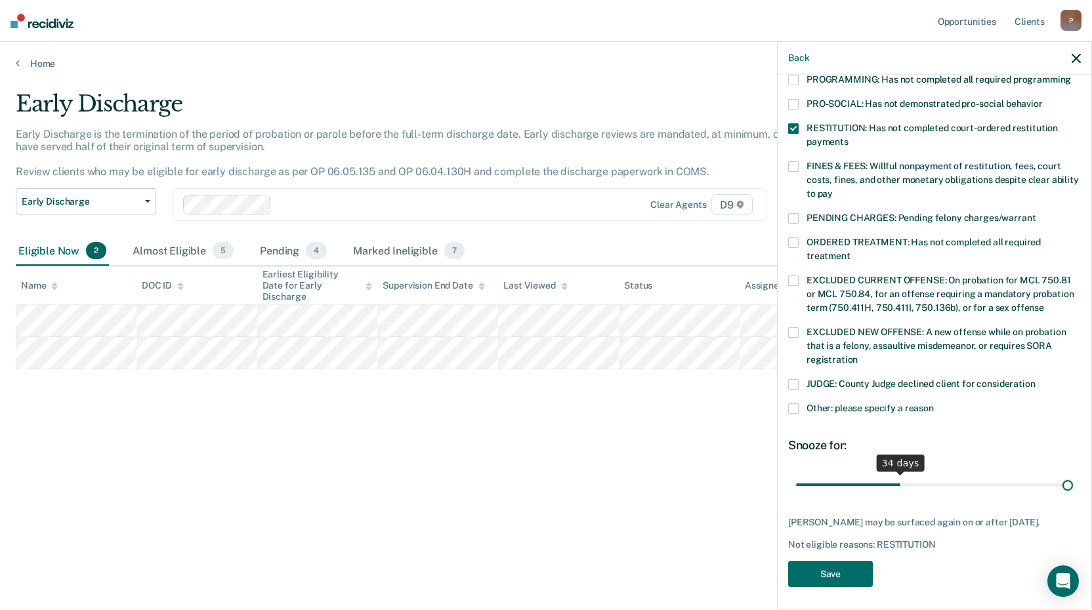
scroll to position [305, 0]
drag, startPoint x: 885, startPoint y: 469, endPoint x: 1097, endPoint y: 475, distance: 211.4
type input "90"
click at [1073, 475] on input "range" at bounding box center [934, 484] width 277 height 23
click at [847, 566] on button "Save" at bounding box center [830, 574] width 85 height 27
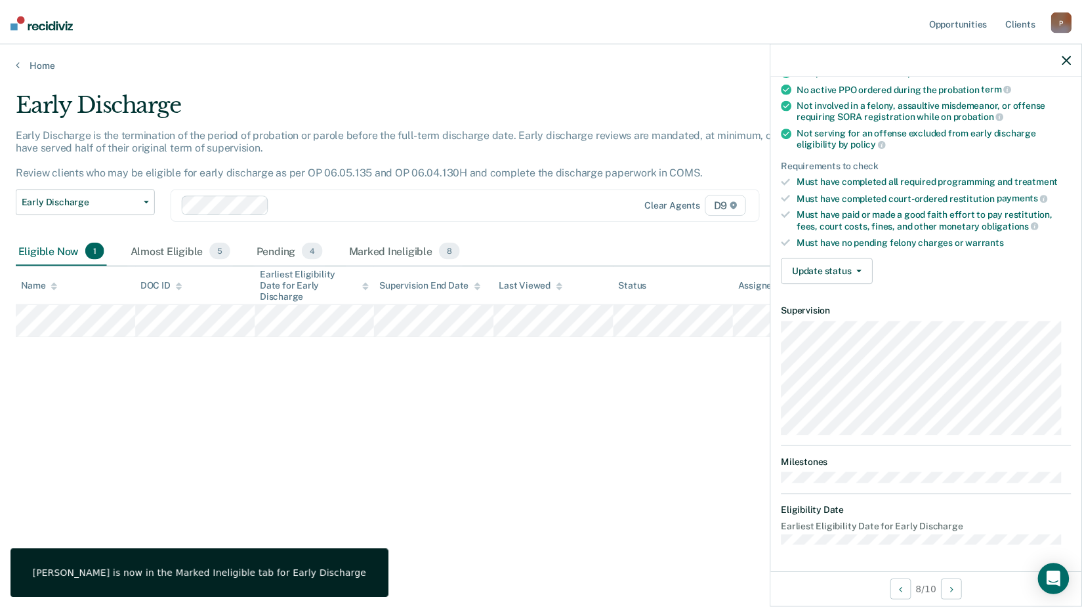
scroll to position [125, 0]
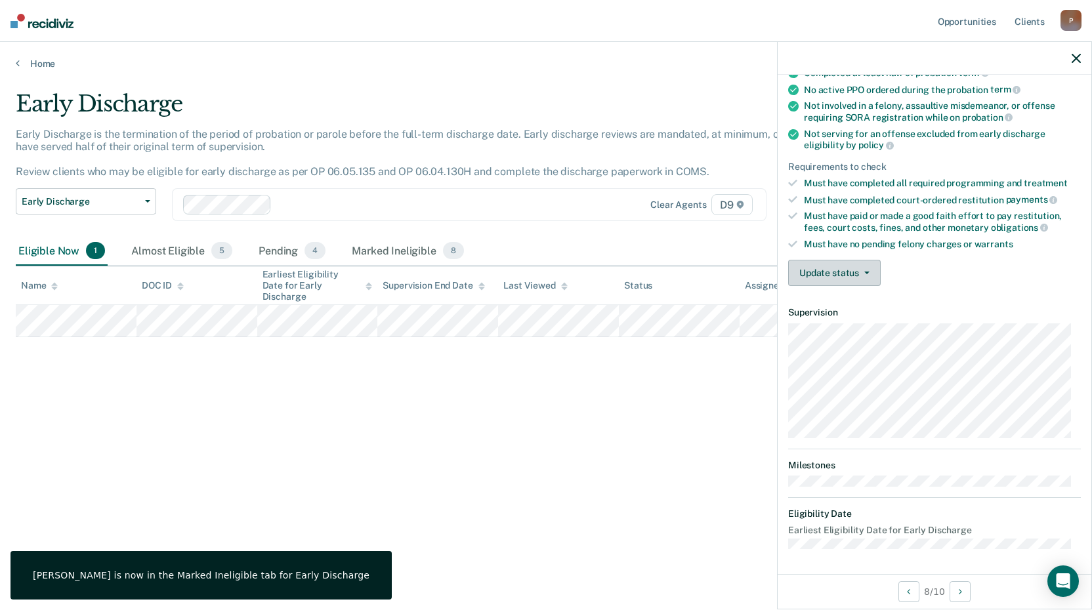
click at [840, 276] on button "Update status" at bounding box center [834, 273] width 93 height 26
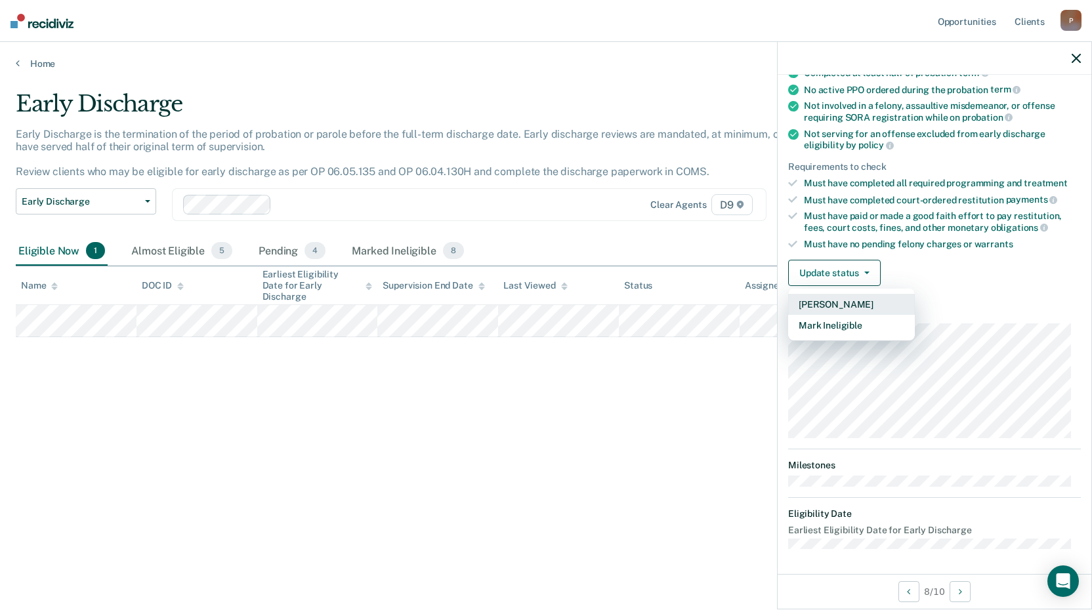
click at [841, 307] on button "[PERSON_NAME]" at bounding box center [851, 304] width 127 height 21
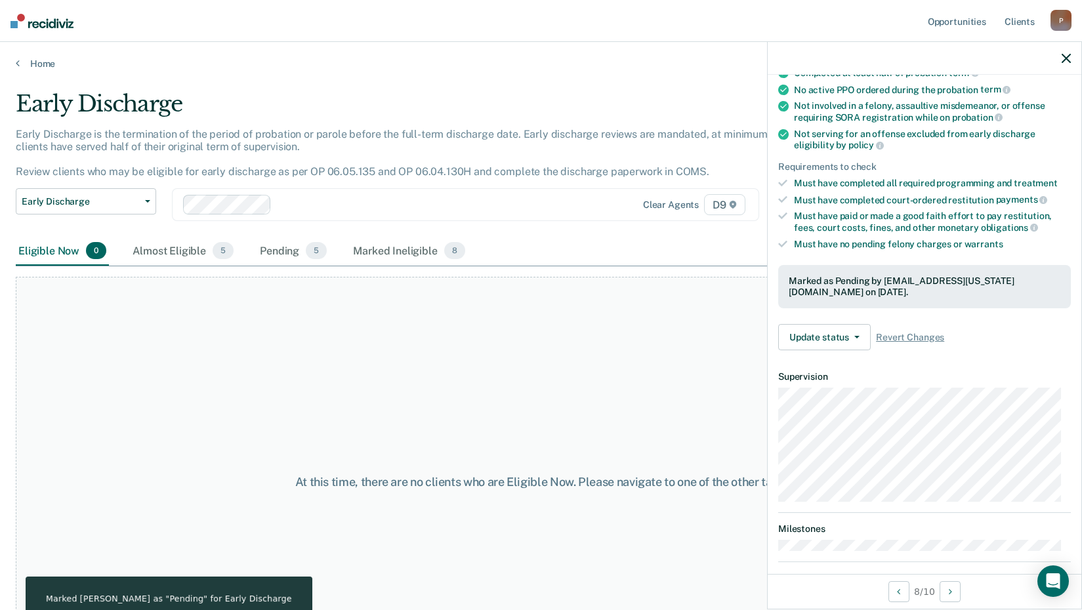
click at [638, 400] on div "At this time, there are no clients who are Eligible Now. Please navigate to one…" at bounding box center [541, 482] width 1051 height 411
click at [38, 64] on link "Home" at bounding box center [541, 64] width 1051 height 12
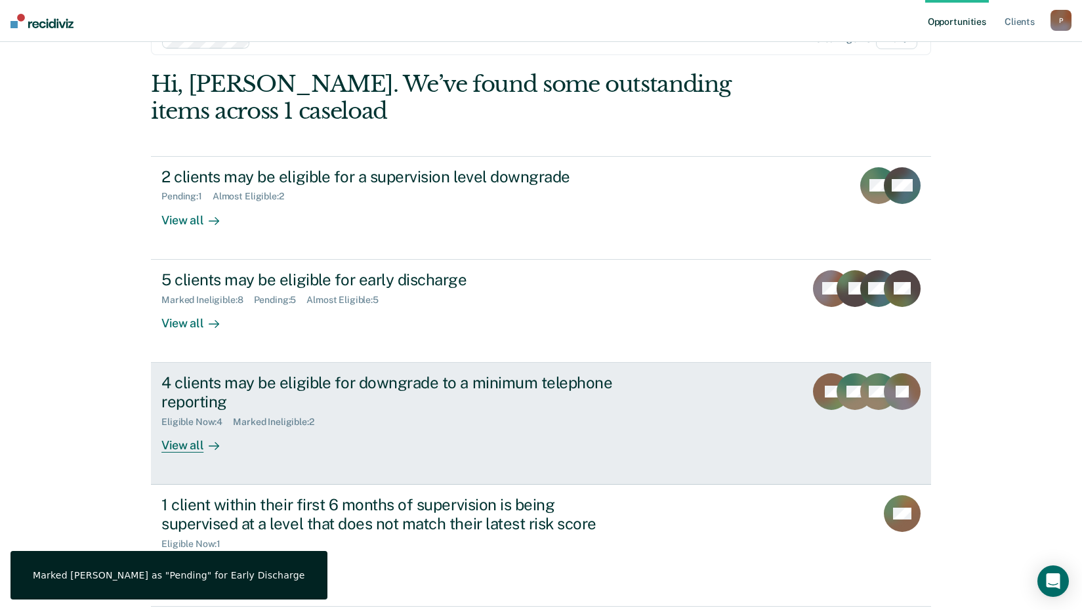
scroll to position [90, 0]
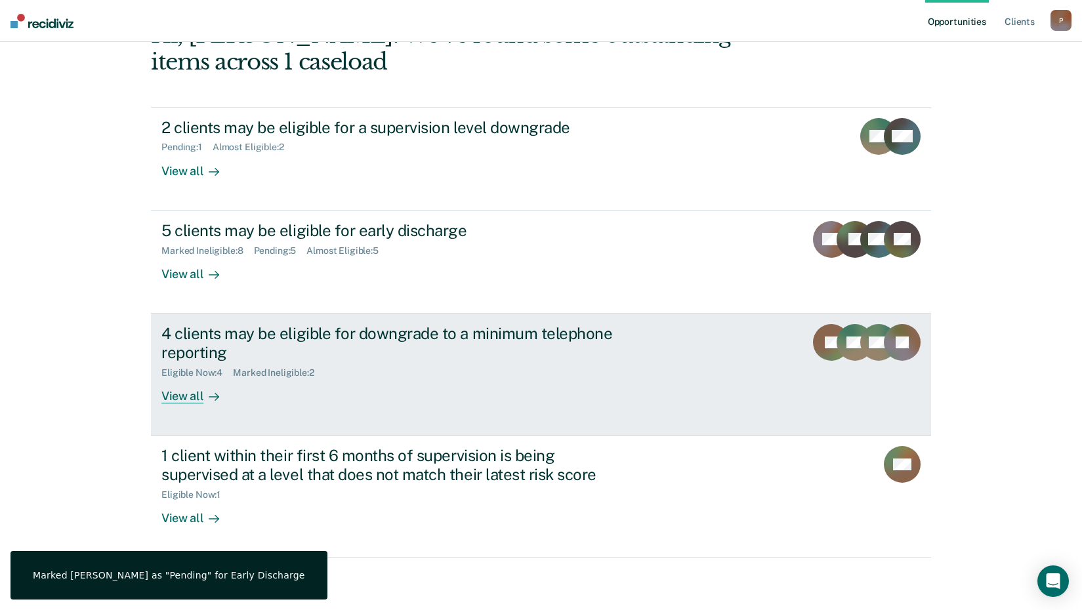
click at [417, 347] on div "4 clients may be eligible for downgrade to a minimum telephone reporting" at bounding box center [391, 343] width 461 height 38
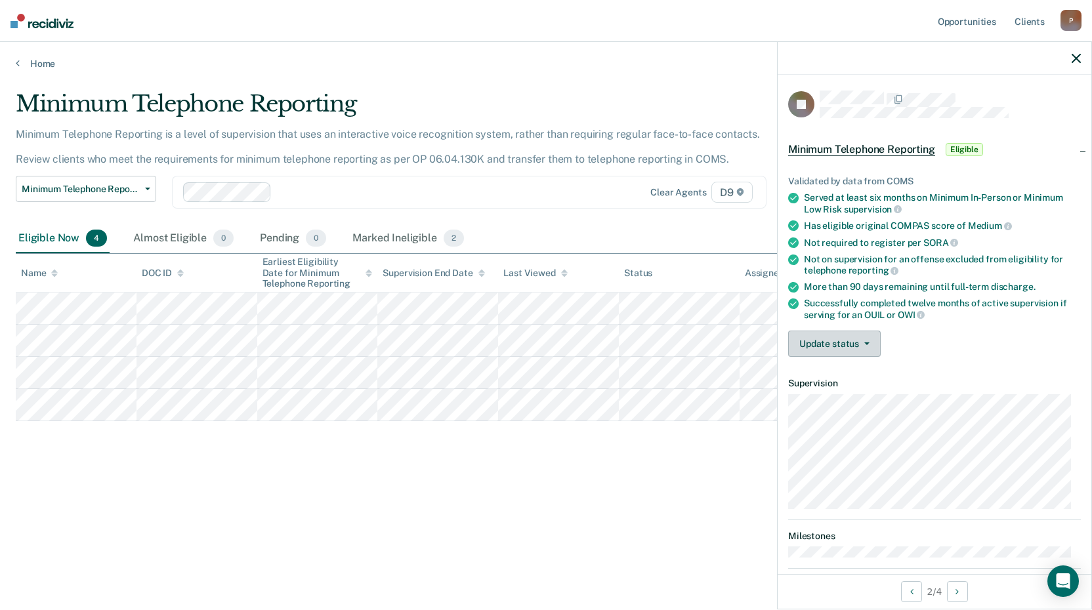
click at [851, 352] on button "Update status" at bounding box center [834, 344] width 93 height 26
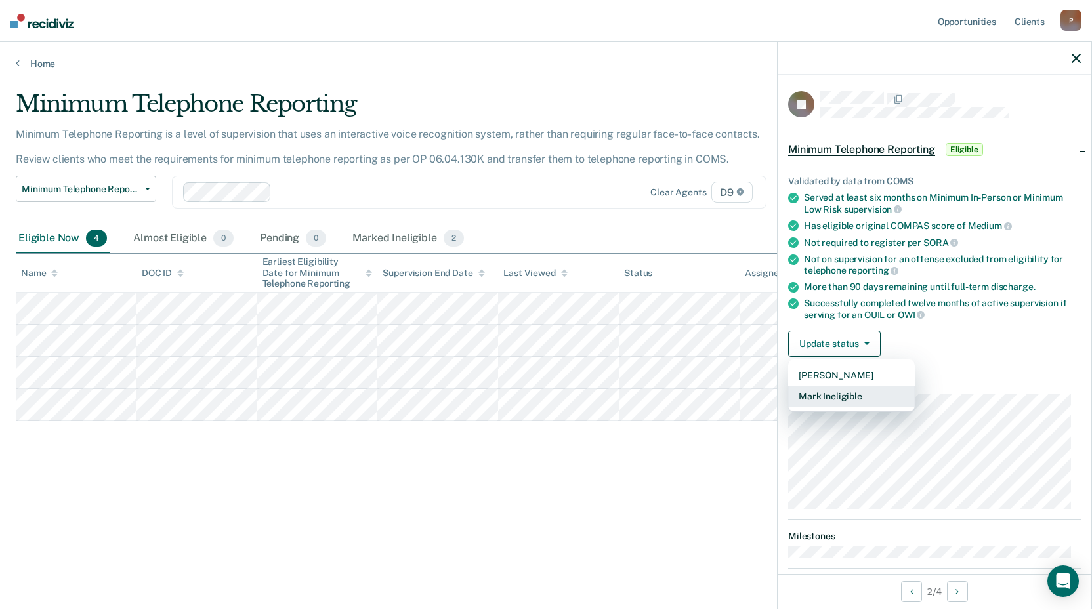
click at [870, 397] on button "Mark Ineligible" at bounding box center [851, 396] width 127 height 21
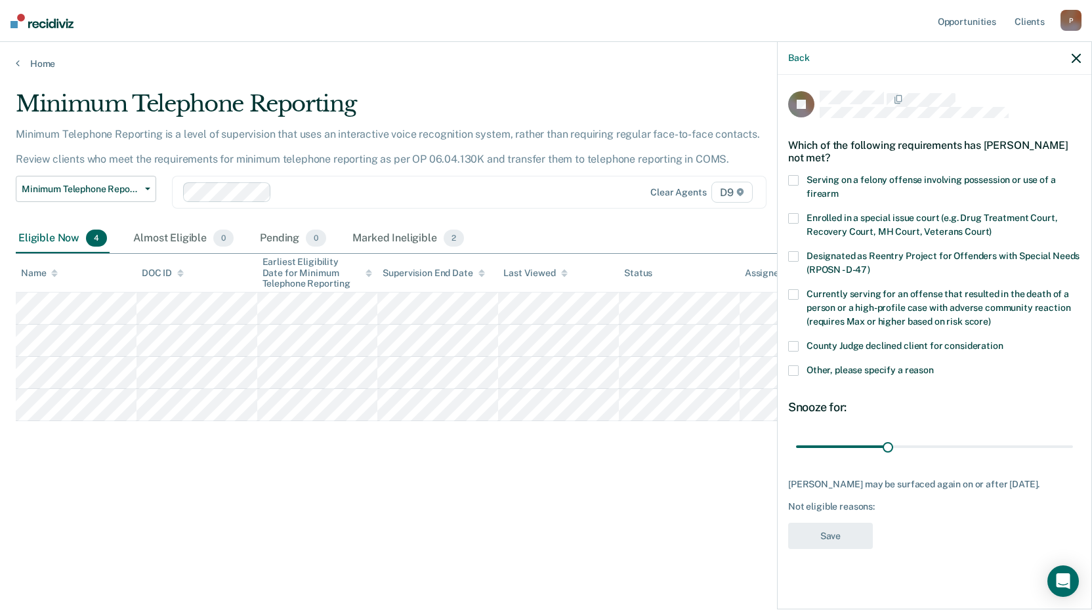
click at [791, 368] on span at bounding box center [793, 371] width 11 height 11
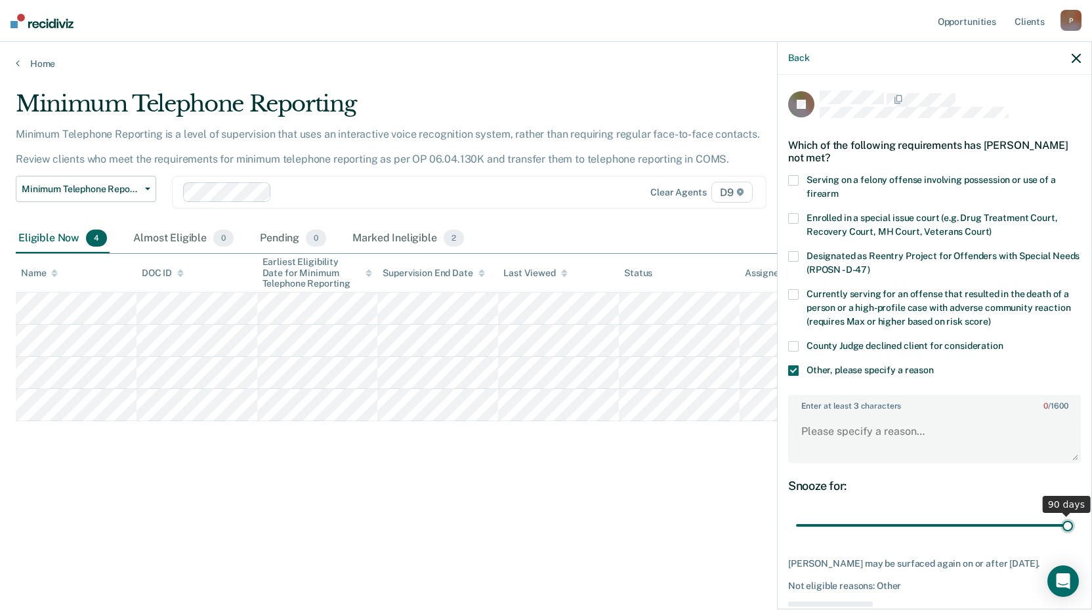
drag, startPoint x: 886, startPoint y: 523, endPoint x: 1097, endPoint y: 517, distance: 210.8
type input "90"
click at [1073, 517] on input "range" at bounding box center [934, 526] width 277 height 23
click at [883, 417] on textarea "Enter at least 3 characters 0 / 1600" at bounding box center [935, 437] width 290 height 49
type textarea "M"
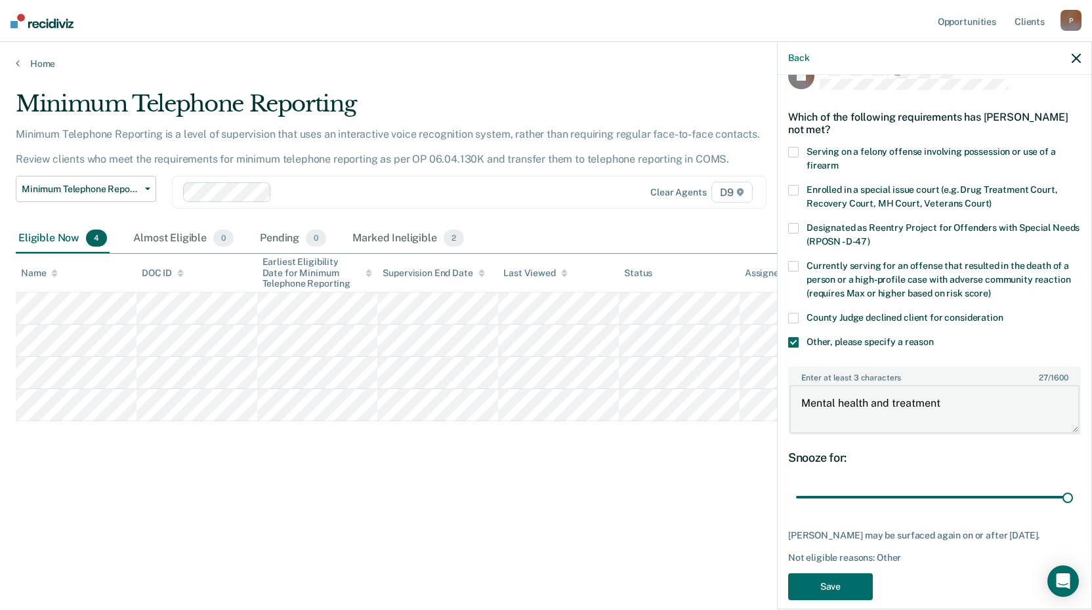
scroll to position [44, 0]
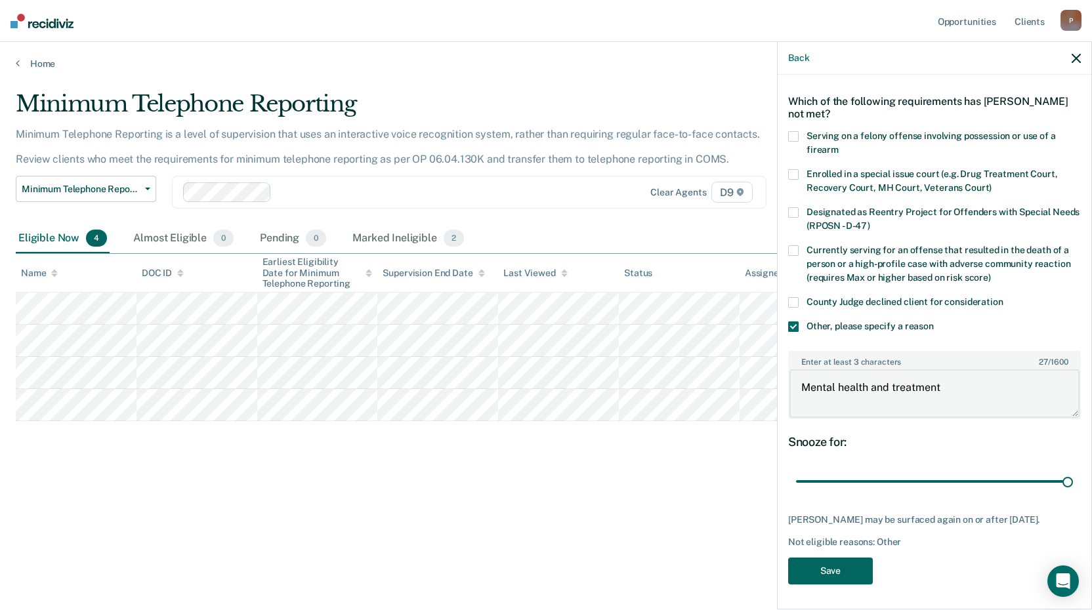
type textarea "Mental health and treatment"
click at [841, 564] on button "Save" at bounding box center [830, 571] width 85 height 27
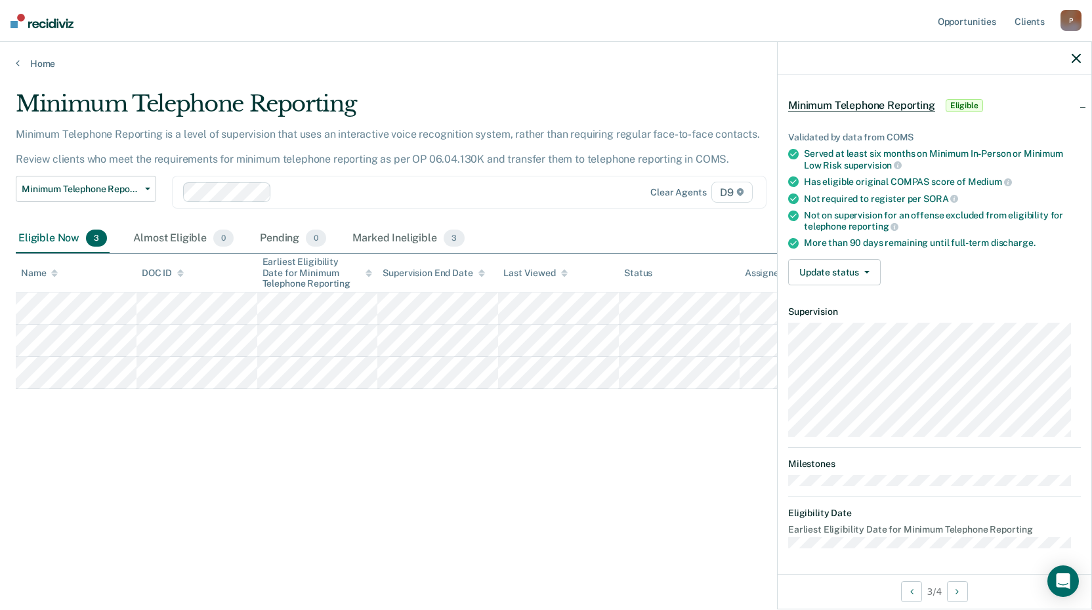
scroll to position [43, 0]
click at [853, 269] on button "Update status" at bounding box center [834, 273] width 93 height 26
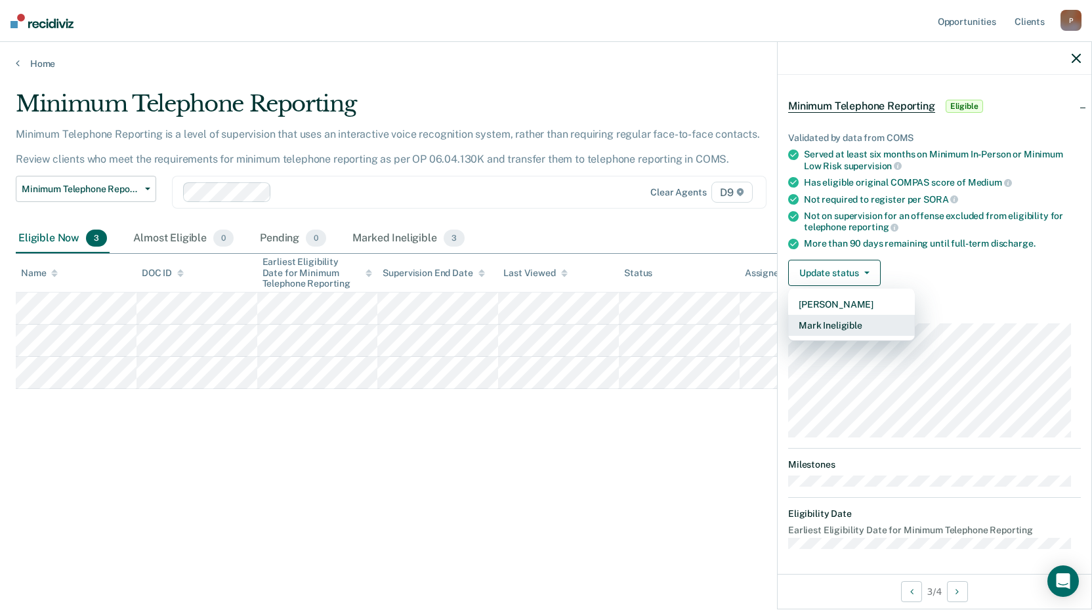
click at [845, 327] on button "Mark Ineligible" at bounding box center [851, 325] width 127 height 21
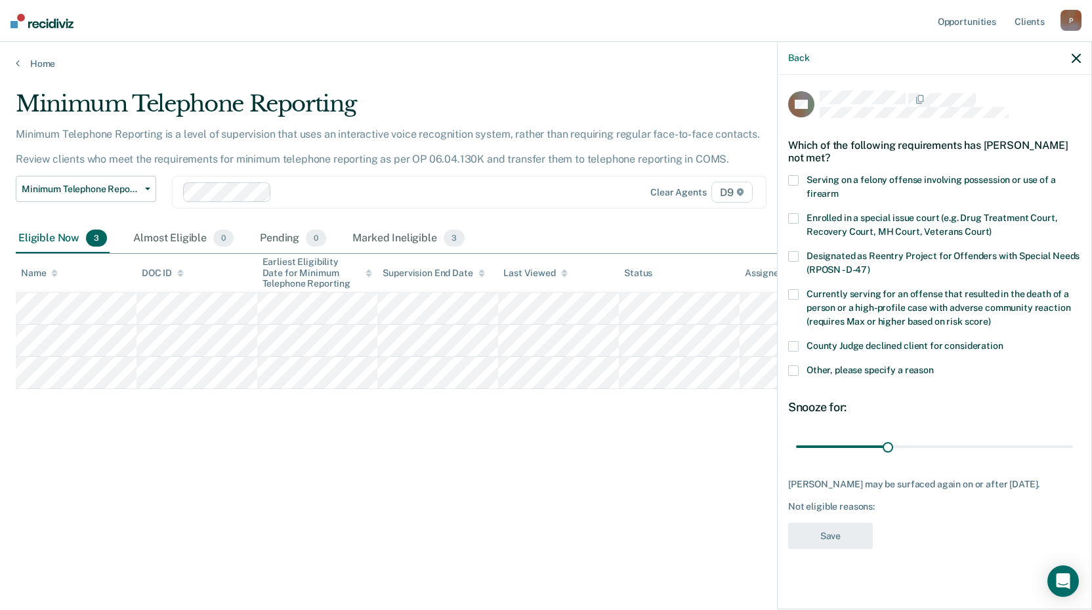
click at [791, 370] on span at bounding box center [793, 371] width 11 height 11
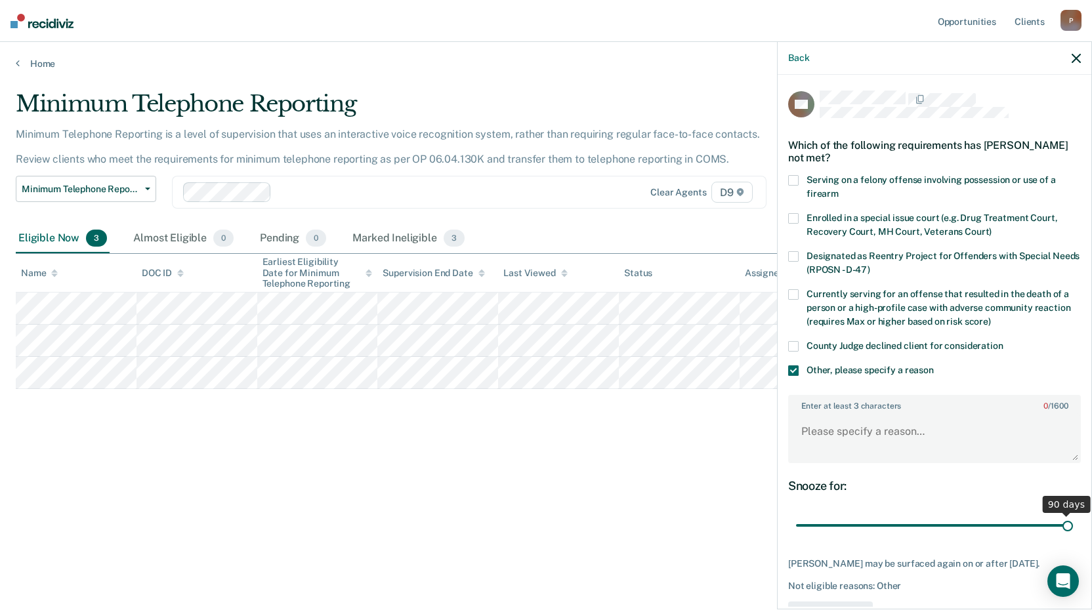
drag, startPoint x: 883, startPoint y: 520, endPoint x: 1097, endPoint y: 530, distance: 213.6
type input "90"
click at [1073, 530] on input "range" at bounding box center [934, 526] width 277 height 23
click at [873, 440] on textarea "Enter at least 3 characters 0 / 1600" at bounding box center [935, 437] width 290 height 49
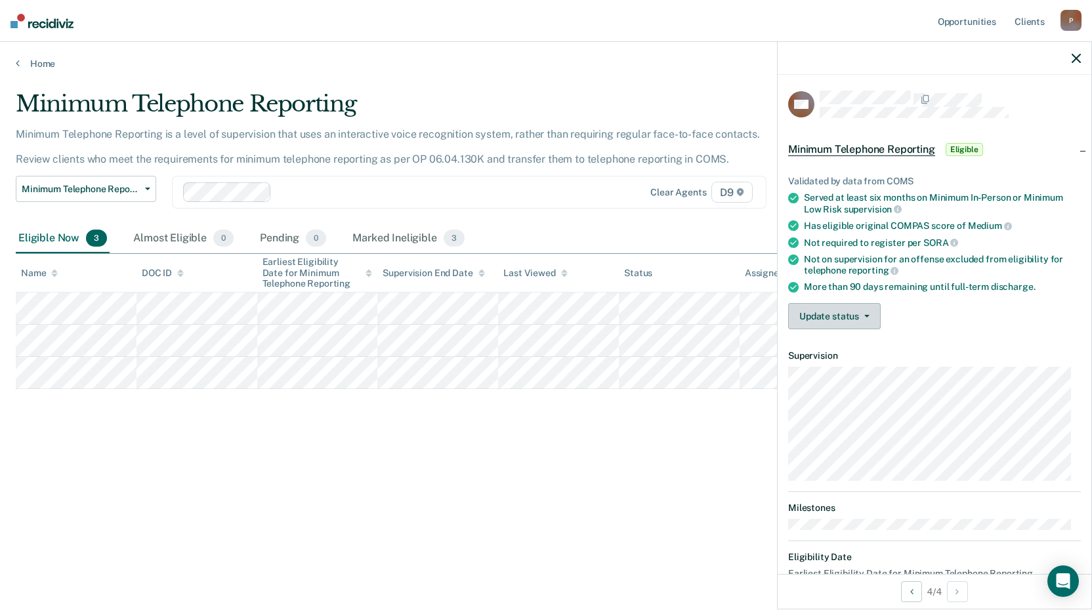
click at [820, 317] on button "Update status" at bounding box center [834, 316] width 93 height 26
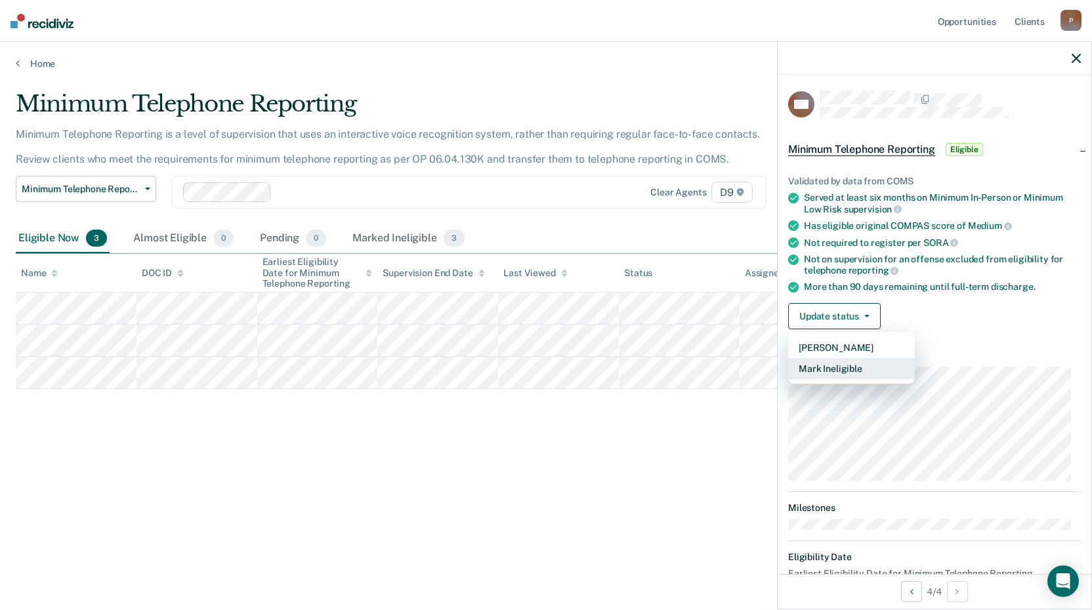
click at [871, 362] on button "Mark Ineligible" at bounding box center [851, 368] width 127 height 21
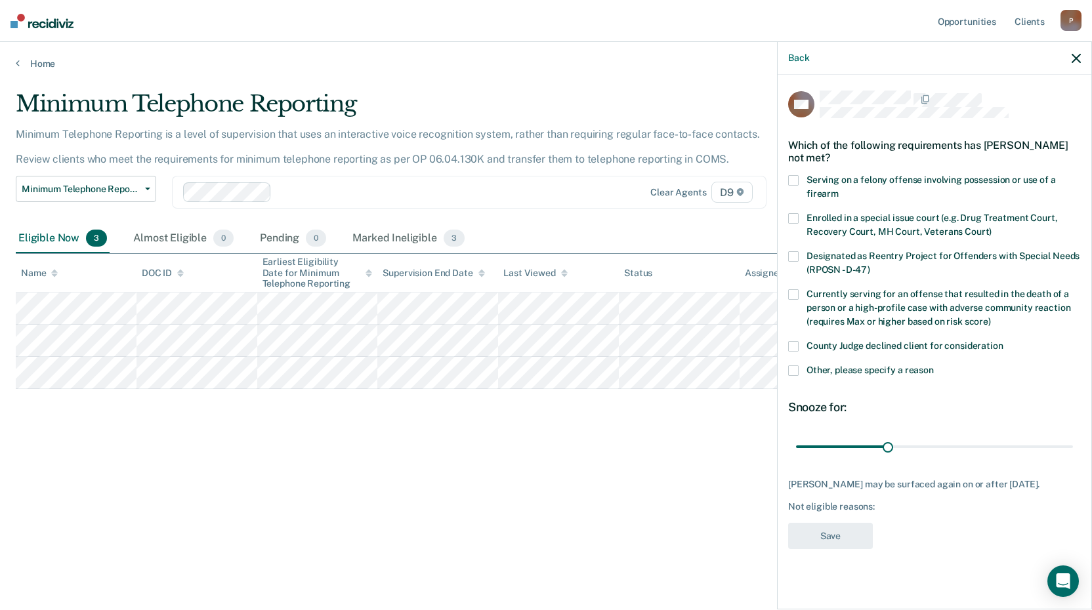
drag, startPoint x: 782, startPoint y: 334, endPoint x: 782, endPoint y: 346, distance: 11.8
click at [782, 342] on div "NM Which of the following requirements has [PERSON_NAME] not met? Serving on a …" at bounding box center [935, 341] width 314 height 532
click at [782, 347] on div "NM Which of the following requirements has [PERSON_NAME] not met? Serving on a …" at bounding box center [935, 341] width 314 height 532
click at [787, 345] on div "NM Which of the following requirements has [PERSON_NAME] not met? Serving on a …" at bounding box center [935, 341] width 314 height 532
click at [793, 343] on span at bounding box center [793, 346] width 11 height 11
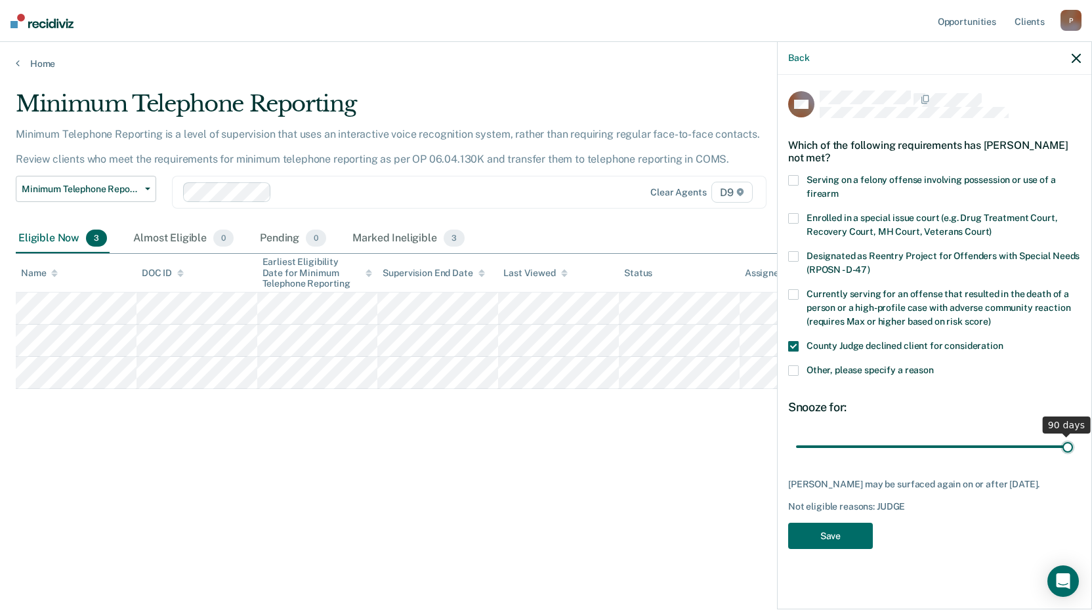
drag, startPoint x: 893, startPoint y: 448, endPoint x: 1097, endPoint y: 449, distance: 204.1
type input "90"
click at [1073, 449] on input "range" at bounding box center [934, 446] width 277 height 23
click at [830, 540] on button "Save" at bounding box center [830, 536] width 85 height 27
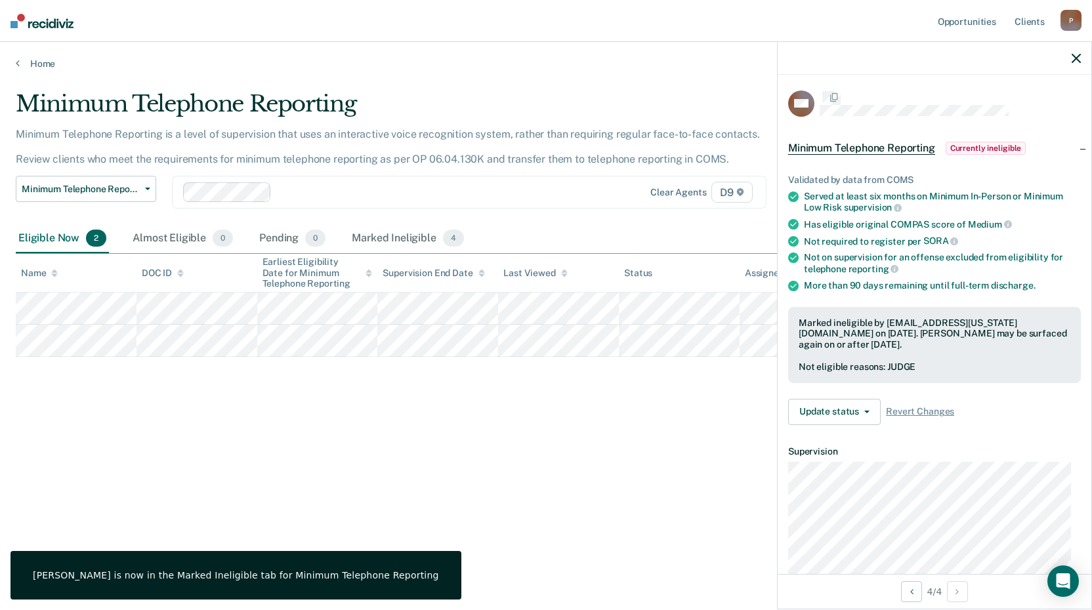
click at [329, 459] on div "Minimum Telephone Reporting Minimum Telephone Reporting is a level of supervisi…" at bounding box center [546, 301] width 1061 height 421
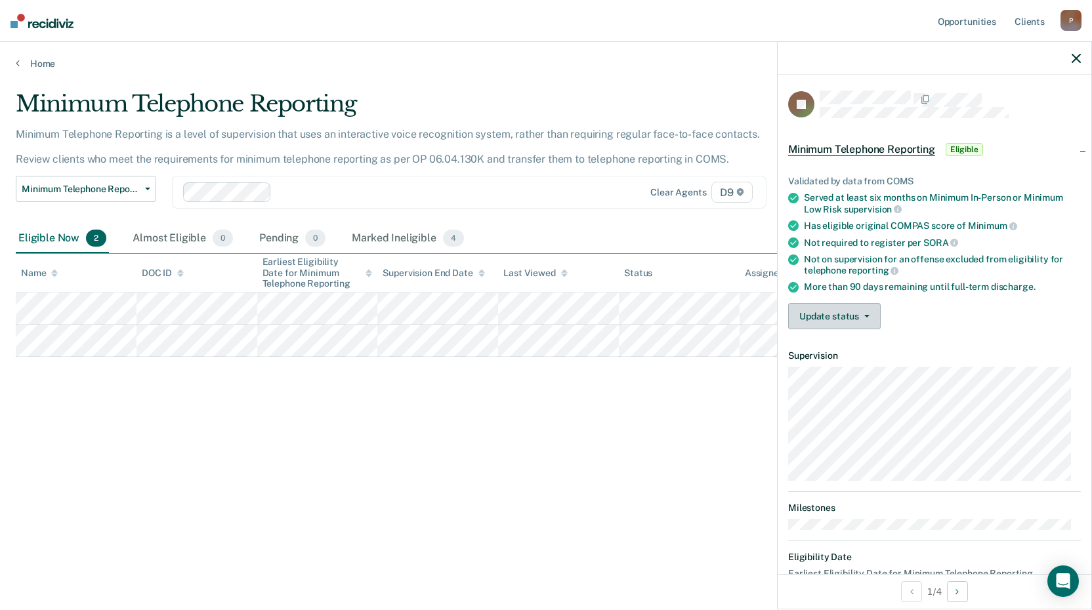
click at [830, 324] on button "Update status" at bounding box center [834, 316] width 93 height 26
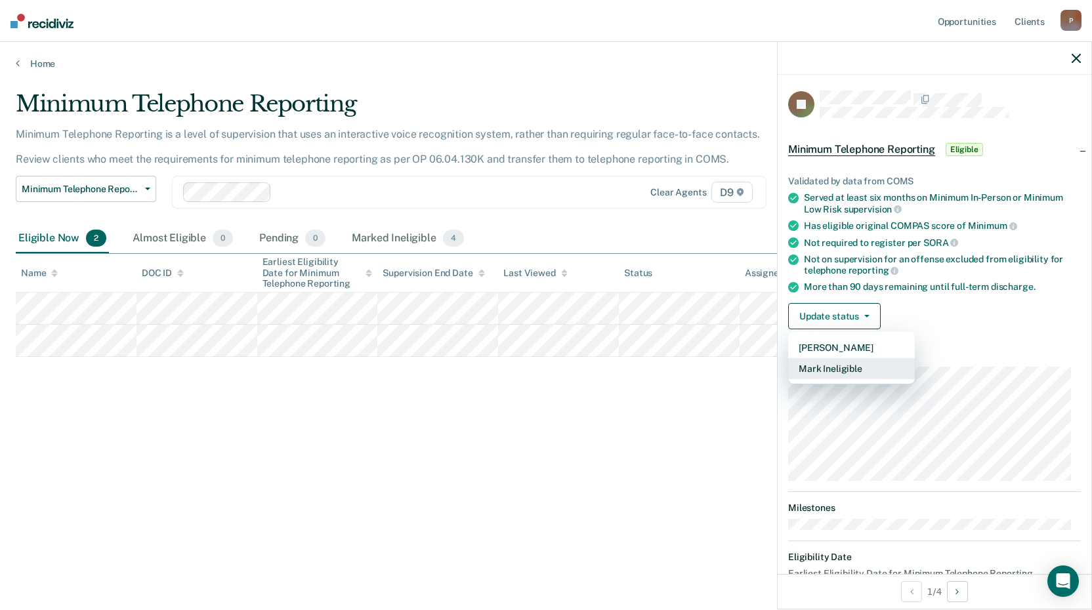
click at [856, 362] on button "Mark Ineligible" at bounding box center [851, 368] width 127 height 21
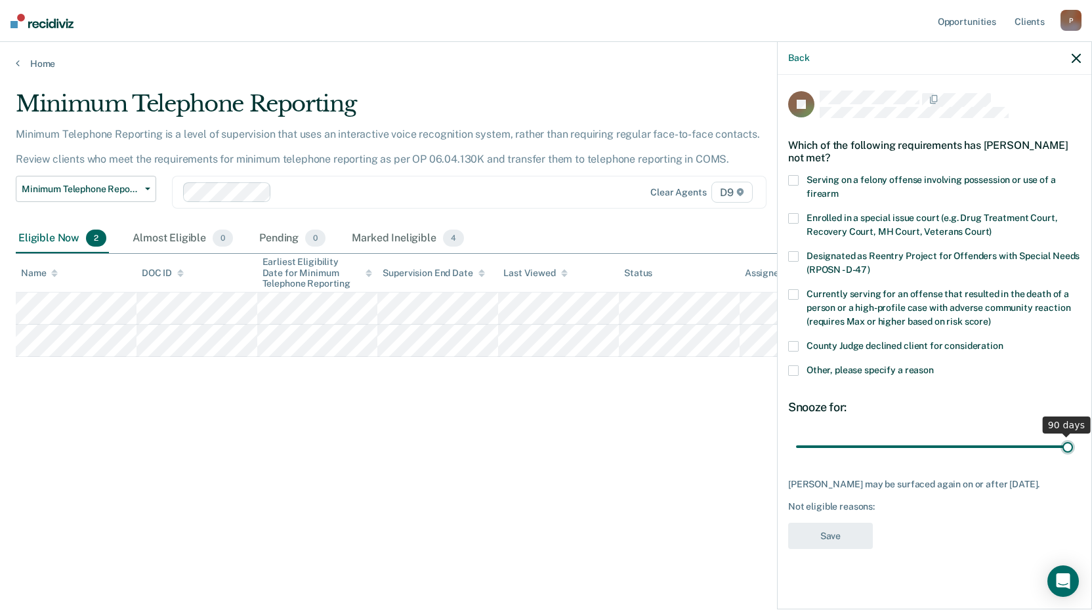
drag, startPoint x: 887, startPoint y: 444, endPoint x: 1097, endPoint y: 452, distance: 209.5
type input "90"
click at [1073, 452] on input "range" at bounding box center [934, 446] width 277 height 23
click at [672, 419] on div "Minimum Telephone Reporting Minimum Telephone Reporting is a level of supervisi…" at bounding box center [546, 301] width 1061 height 421
click at [1084, 56] on div "Back" at bounding box center [935, 58] width 314 height 33
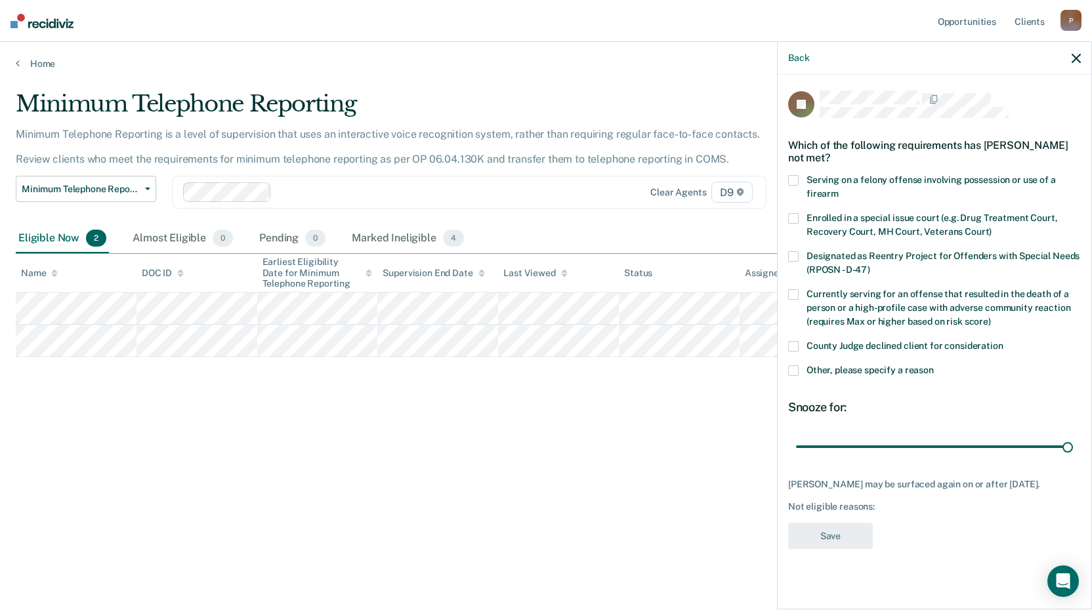
click at [1077, 57] on icon "button" at bounding box center [1076, 58] width 9 height 9
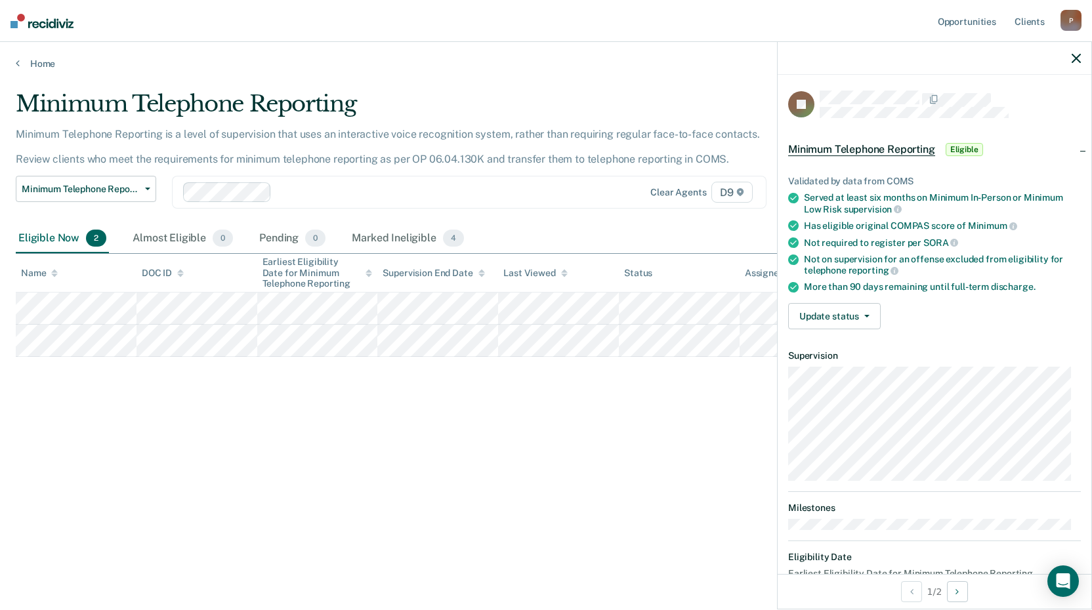
click at [621, 405] on div "Minimum Telephone Reporting Minimum Telephone Reporting is a level of supervisi…" at bounding box center [546, 301] width 1061 height 421
click at [802, 315] on button "Update status" at bounding box center [834, 316] width 93 height 26
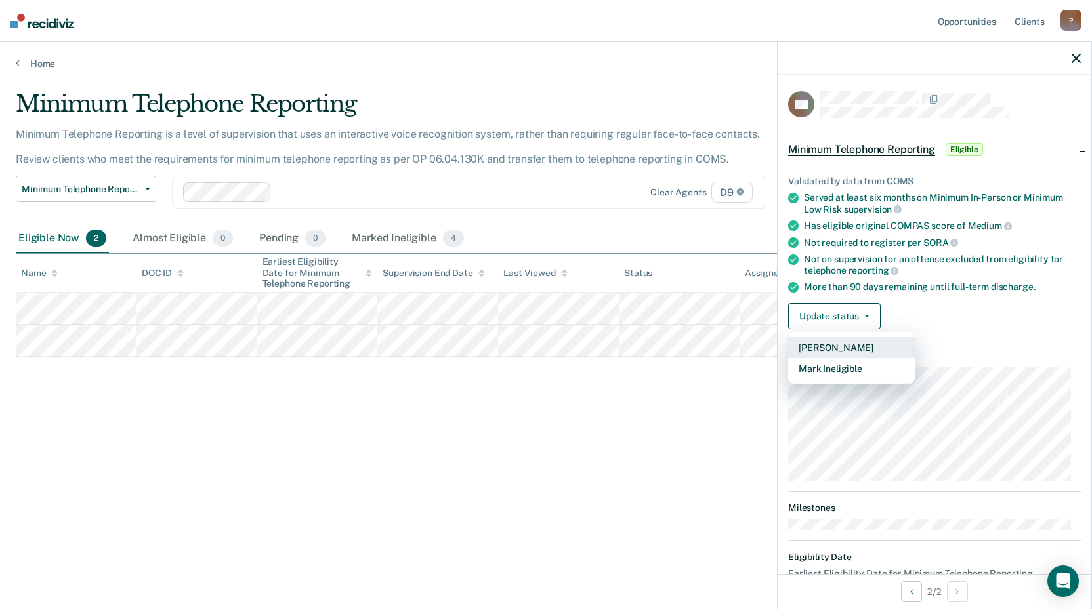
click at [813, 345] on button "[PERSON_NAME]" at bounding box center [851, 347] width 127 height 21
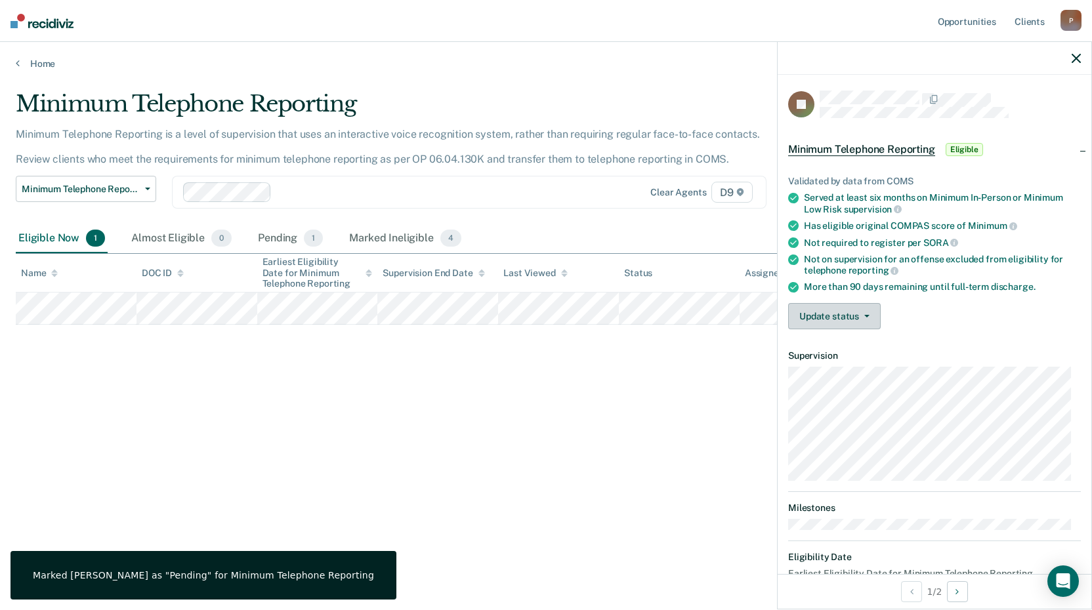
click at [802, 317] on button "Update status" at bounding box center [834, 316] width 93 height 26
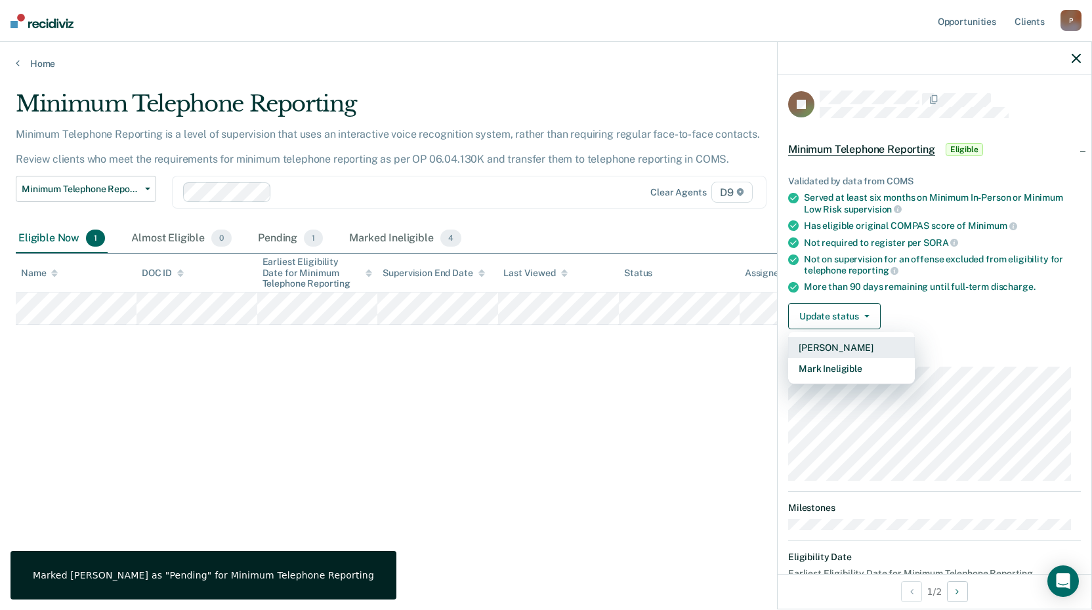
click at [822, 349] on button "[PERSON_NAME]" at bounding box center [851, 347] width 127 height 21
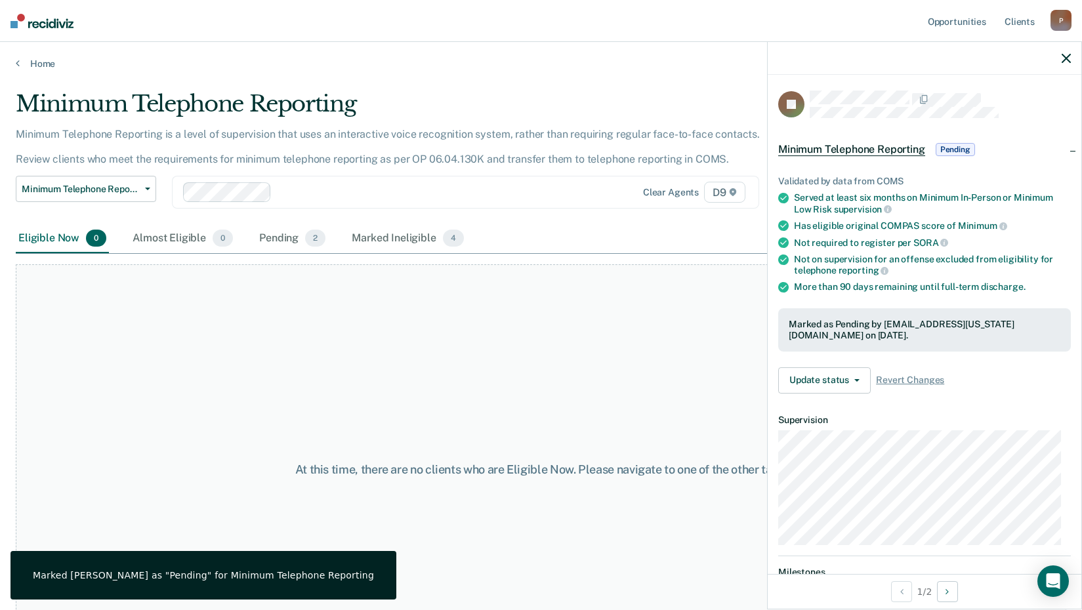
click at [622, 394] on div "At this time, there are no clients who are Eligible Now. Please navigate to one…" at bounding box center [541, 469] width 1051 height 411
click at [23, 68] on link "Home" at bounding box center [541, 64] width 1051 height 12
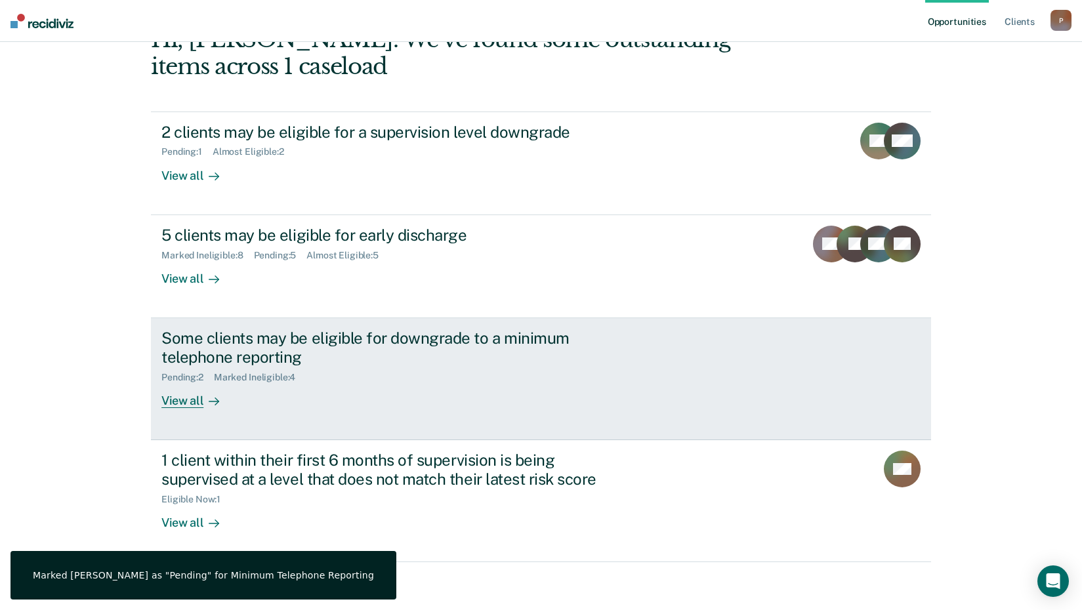
scroll to position [90, 0]
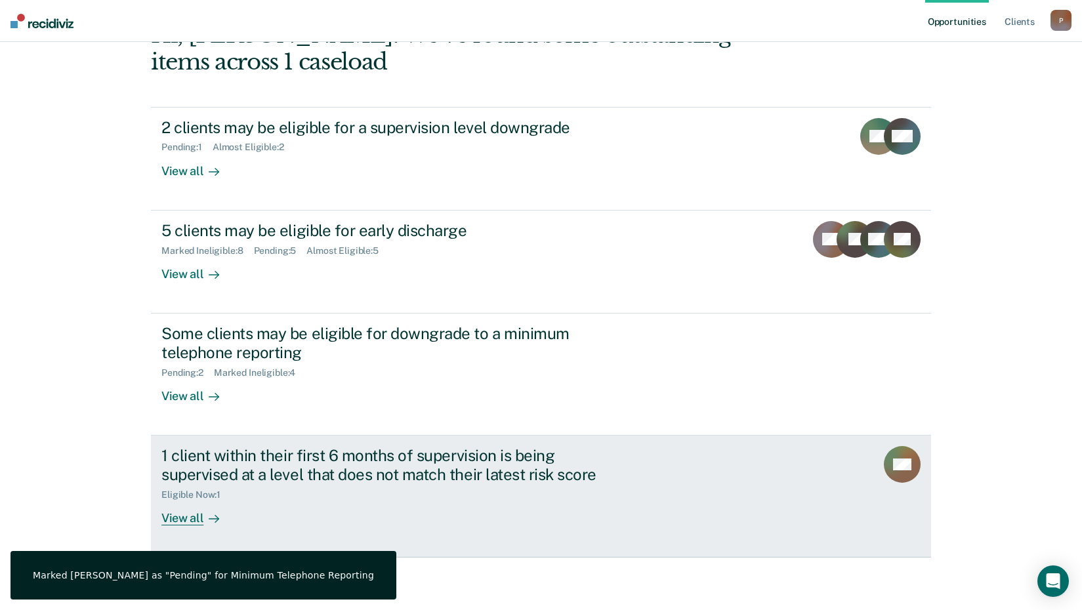
click at [415, 459] on div "1 client within their first 6 months of supervision is being supervised at a le…" at bounding box center [391, 465] width 461 height 38
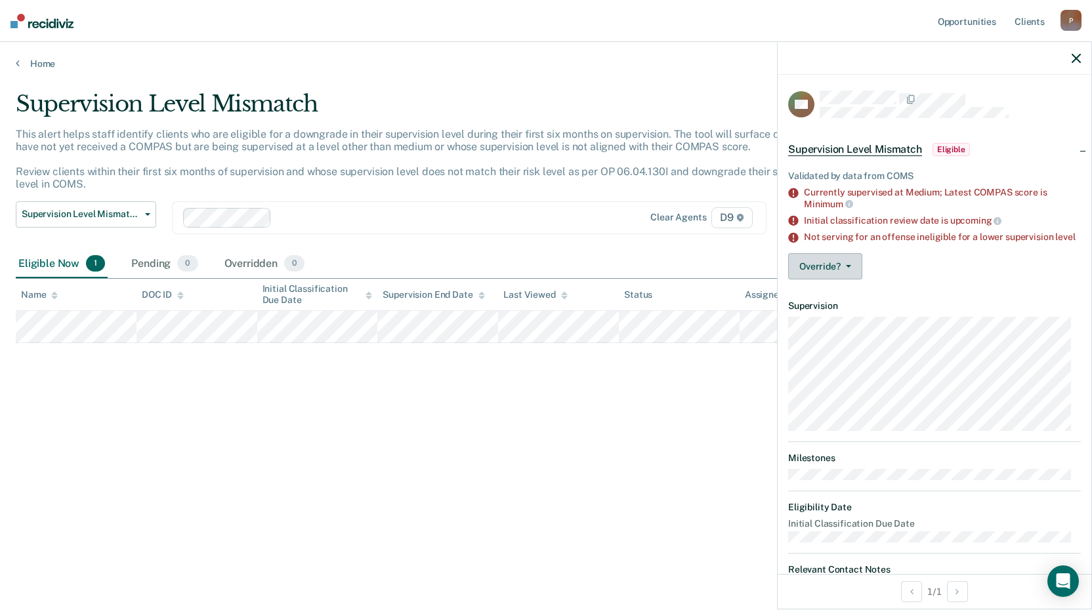
click at [827, 275] on button "Override?" at bounding box center [825, 266] width 74 height 26
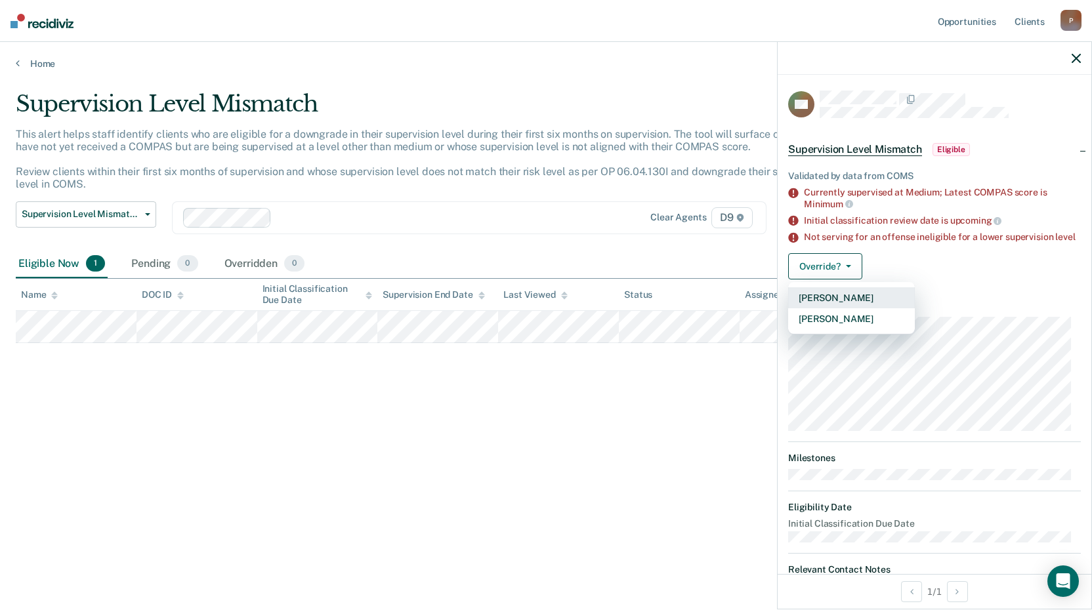
click at [835, 305] on button "[PERSON_NAME]" at bounding box center [851, 297] width 127 height 21
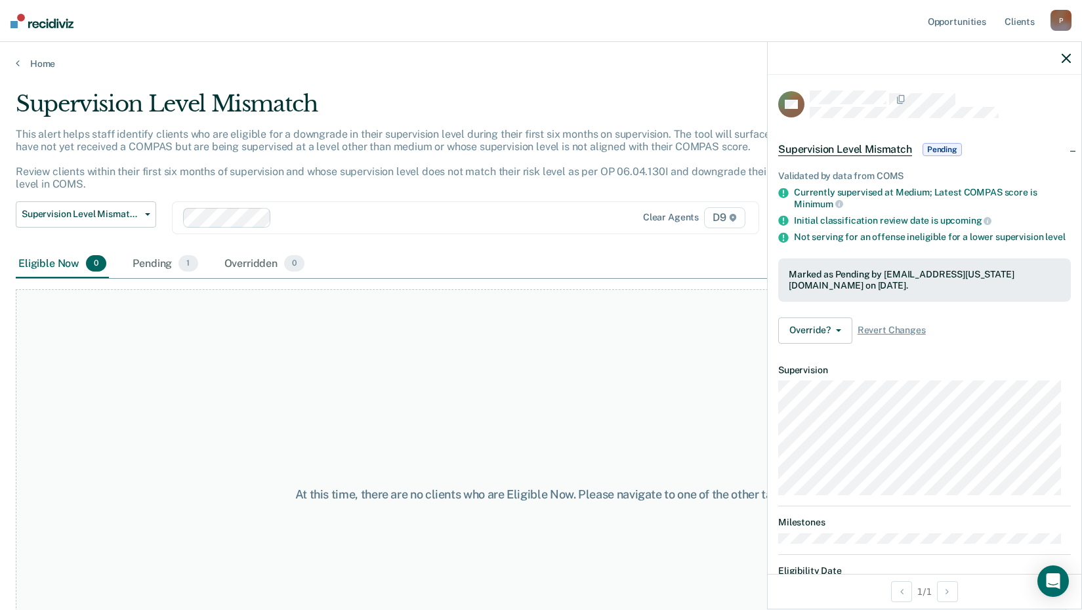
click at [656, 408] on div "At this time, there are no clients who are Eligible Now. Please navigate to one…" at bounding box center [541, 494] width 1051 height 411
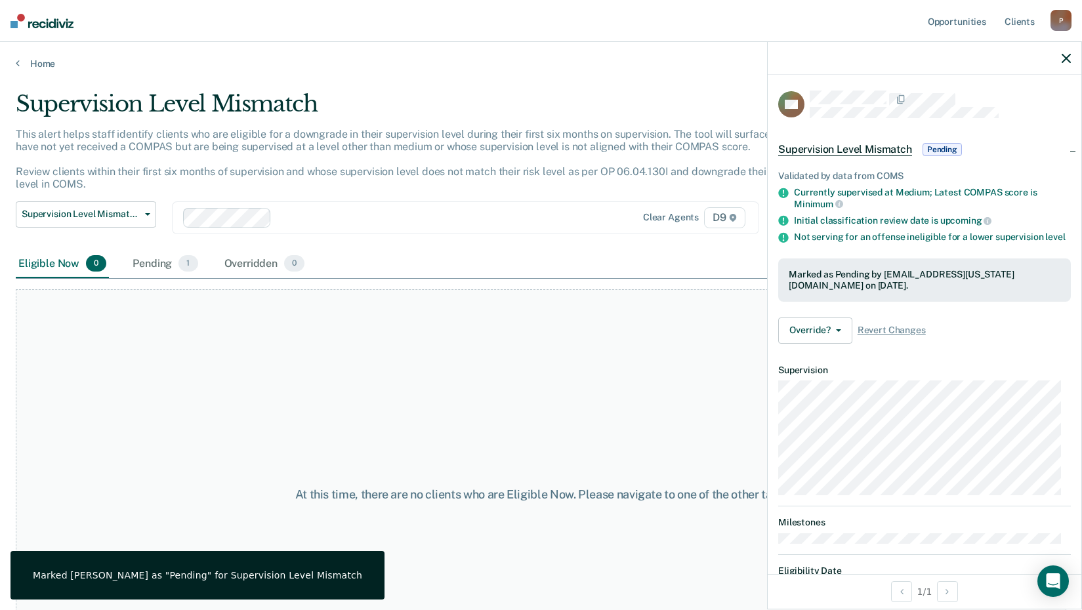
click at [1061, 56] on div at bounding box center [925, 58] width 314 height 33
click at [1065, 58] on icon "button" at bounding box center [1066, 58] width 9 height 9
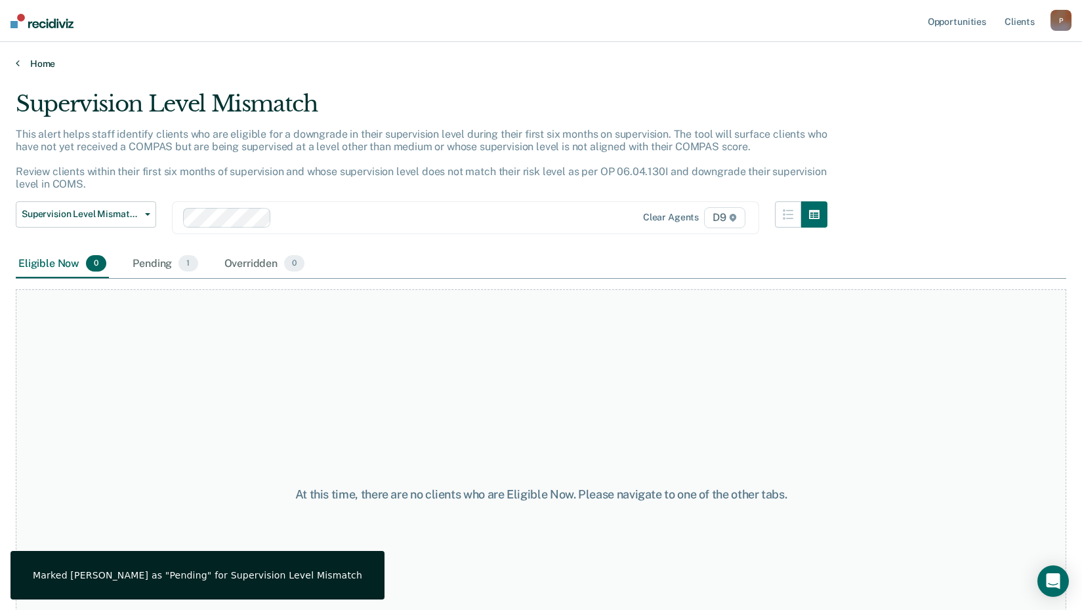
click at [32, 65] on link "Home" at bounding box center [541, 64] width 1051 height 12
